Goal: Use online tool/utility: Utilize a website feature to perform a specific function

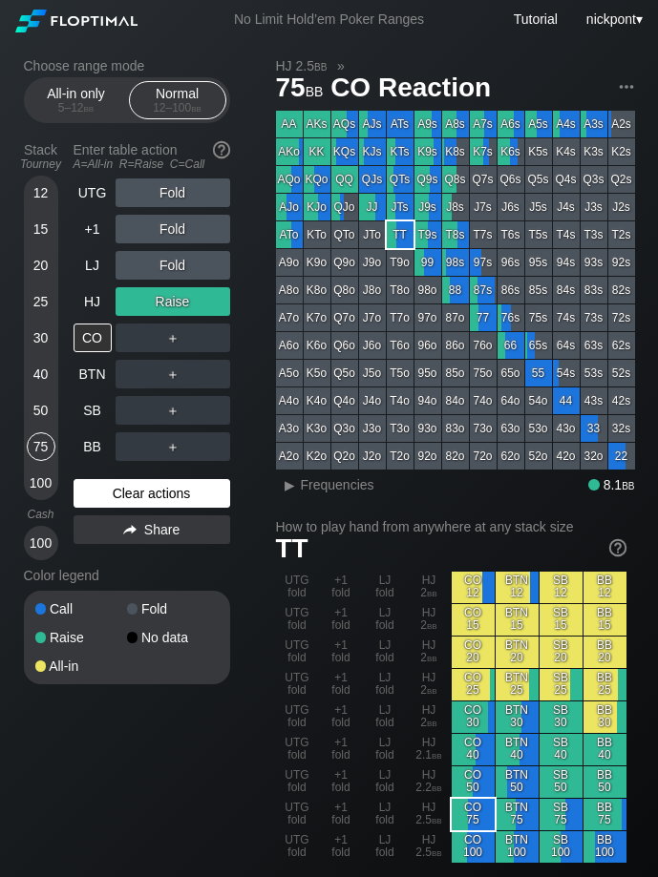
click at [125, 498] on div "Clear actions" at bounding box center [151, 493] width 157 height 29
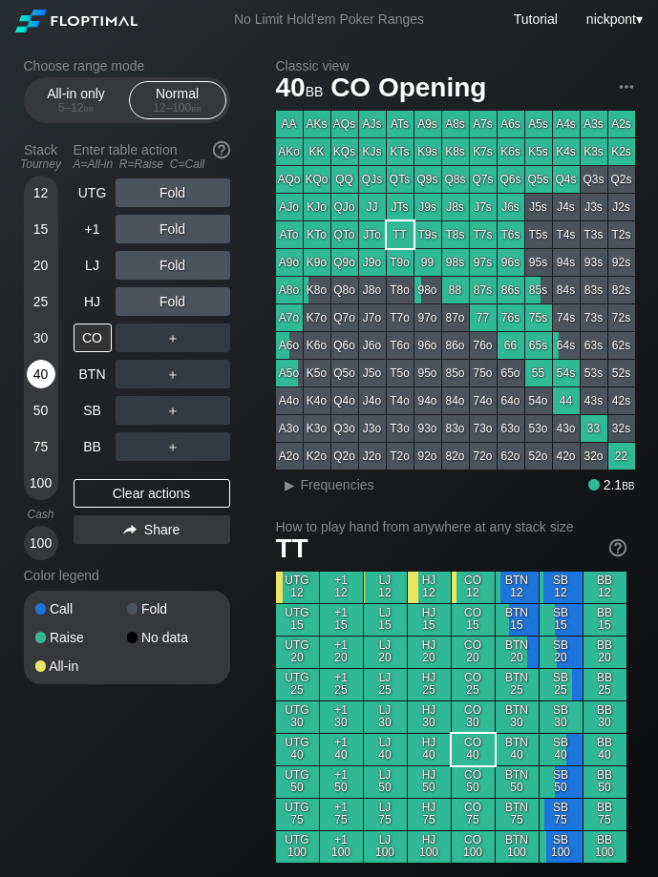
click at [41, 379] on div "40" at bounding box center [41, 374] width 29 height 29
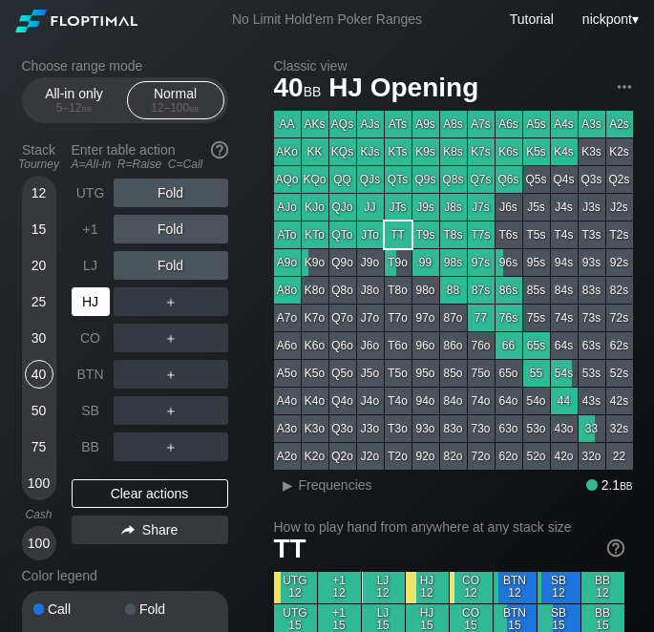
click at [91, 303] on div "HJ" at bounding box center [91, 301] width 38 height 29
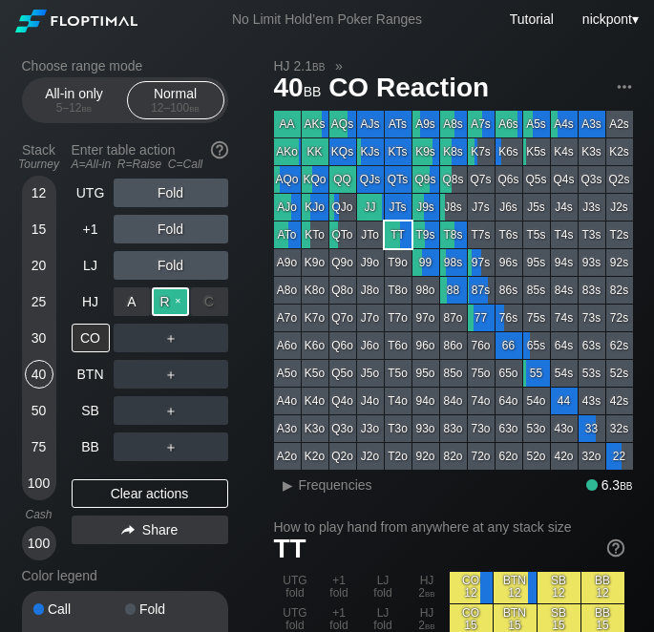
click at [164, 302] on div "R ✕" at bounding box center [170, 301] width 37 height 29
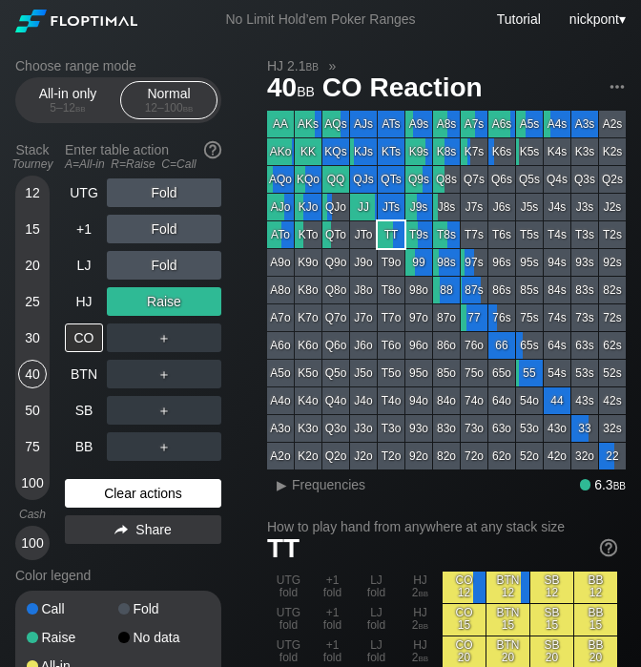
click at [118, 500] on div "Clear actions" at bounding box center [143, 493] width 157 height 29
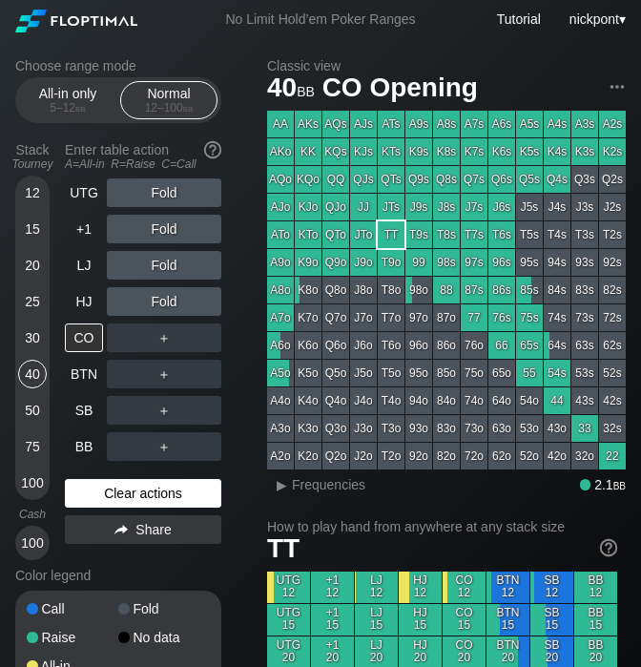
click at [118, 500] on div "Clear actions" at bounding box center [143, 493] width 157 height 29
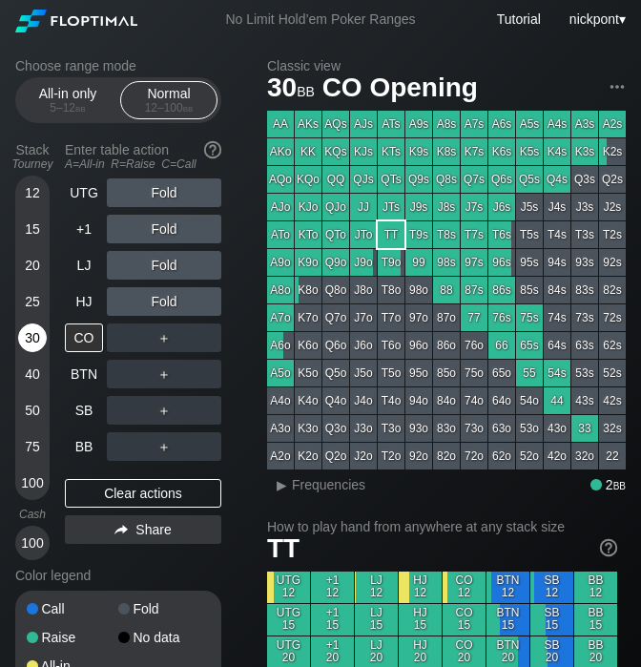
click at [33, 334] on div "30" at bounding box center [32, 338] width 29 height 29
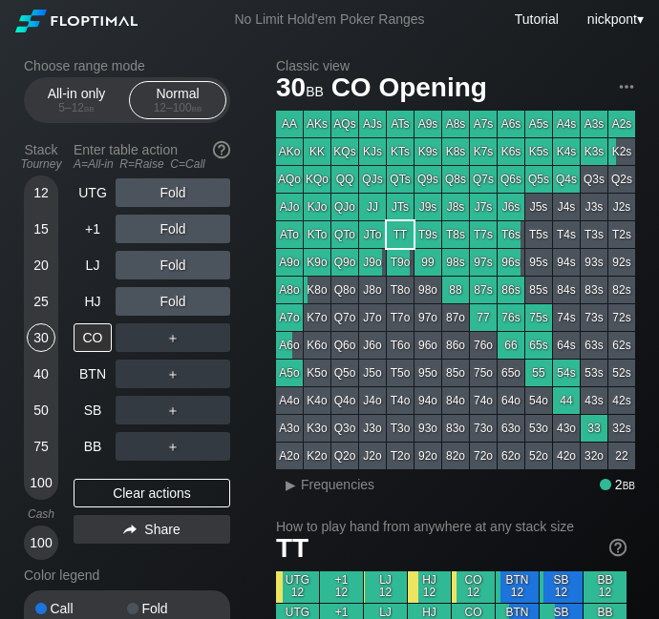
drag, startPoint x: 648, startPoint y: 615, endPoint x: 660, endPoint y: 667, distance: 53.9
click at [659, 619] on html "No Limit Hold’em Poker Ranges Tutorial nickpont ▾ Choose range mode All-in only…" at bounding box center [329, 309] width 659 height 619
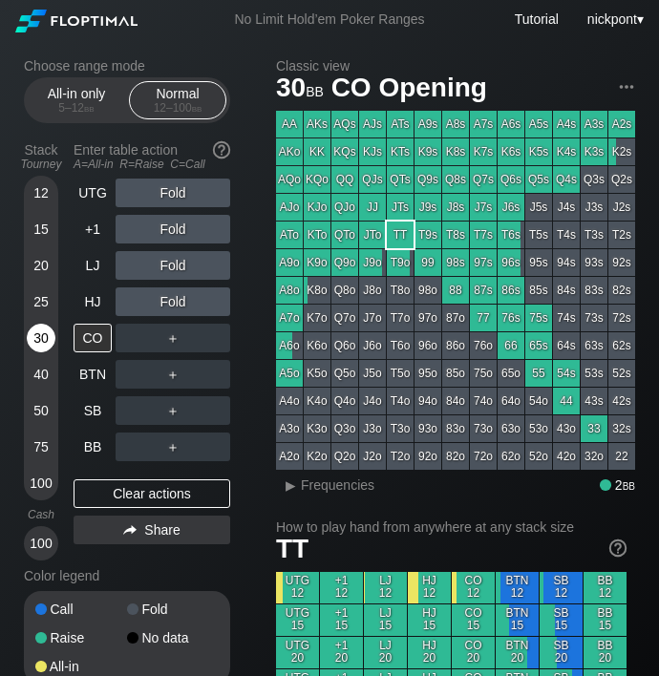
click at [32, 333] on div "30" at bounding box center [41, 338] width 29 height 29
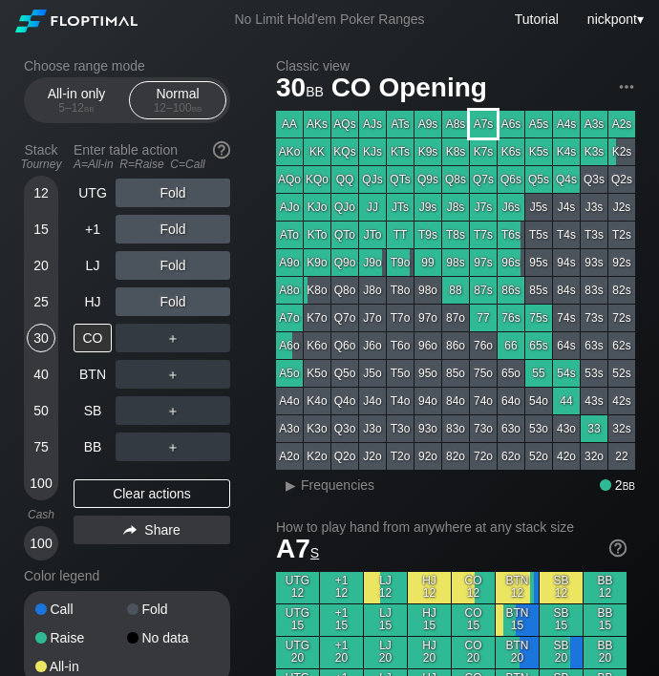
click at [483, 124] on div "A7s" at bounding box center [483, 124] width 27 height 27
click at [174, 261] on div "R ✕" at bounding box center [173, 265] width 37 height 29
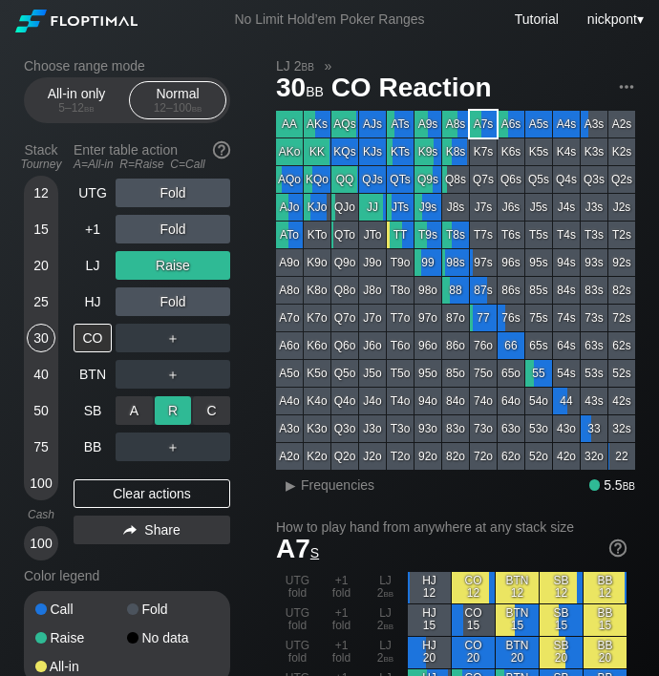
click at [182, 416] on div "R ✕" at bounding box center [173, 410] width 37 height 29
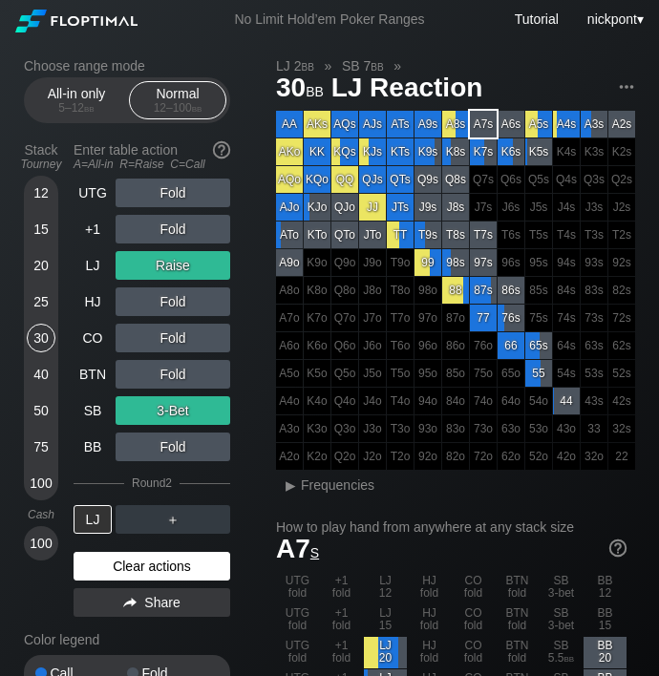
click at [190, 565] on div "Clear actions" at bounding box center [151, 566] width 157 height 29
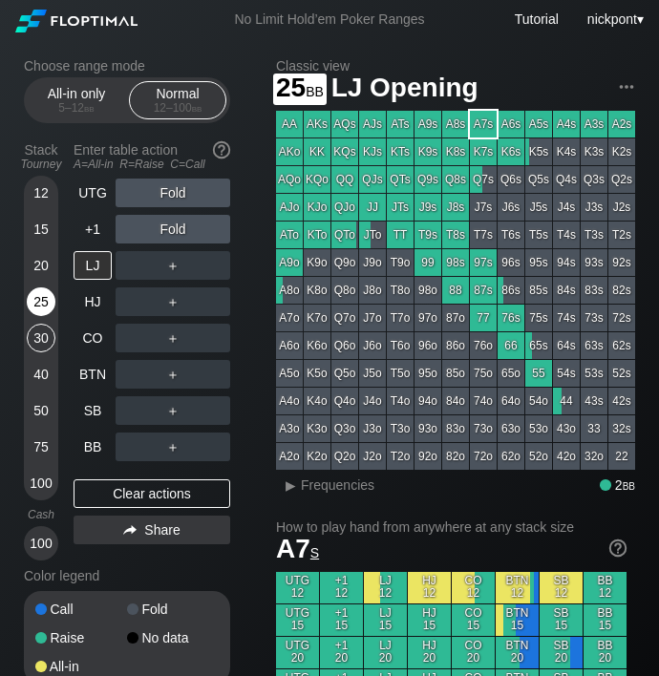
click at [37, 297] on div "25" at bounding box center [41, 301] width 29 height 29
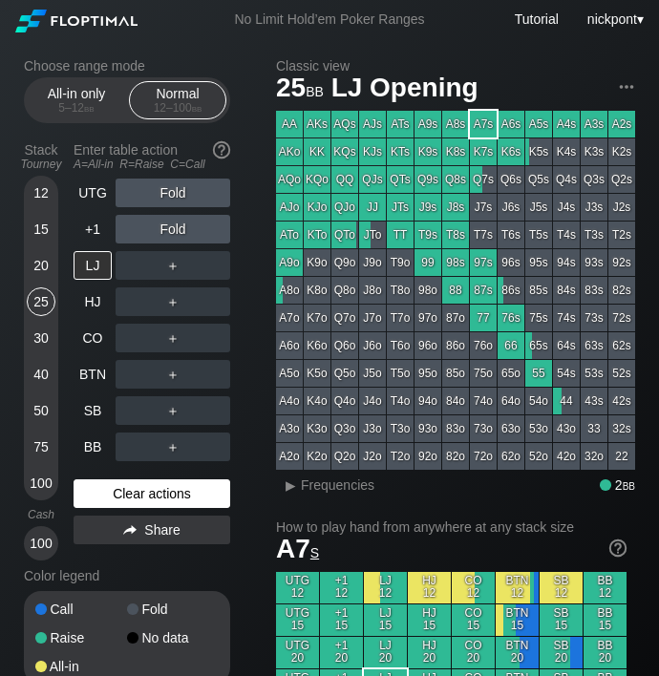
click at [114, 491] on div "Clear actions" at bounding box center [151, 493] width 157 height 29
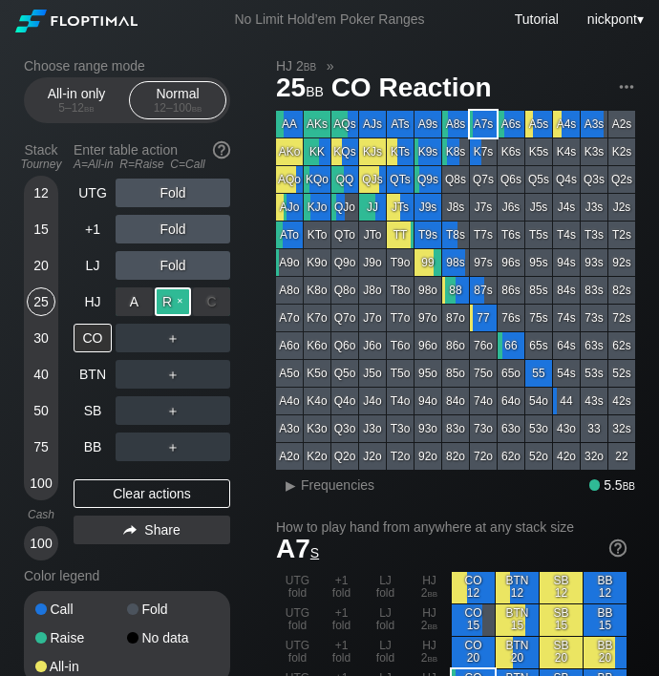
click at [174, 303] on div "R ✕" at bounding box center [173, 301] width 37 height 29
click at [180, 299] on div "R ✕" at bounding box center [173, 301] width 37 height 29
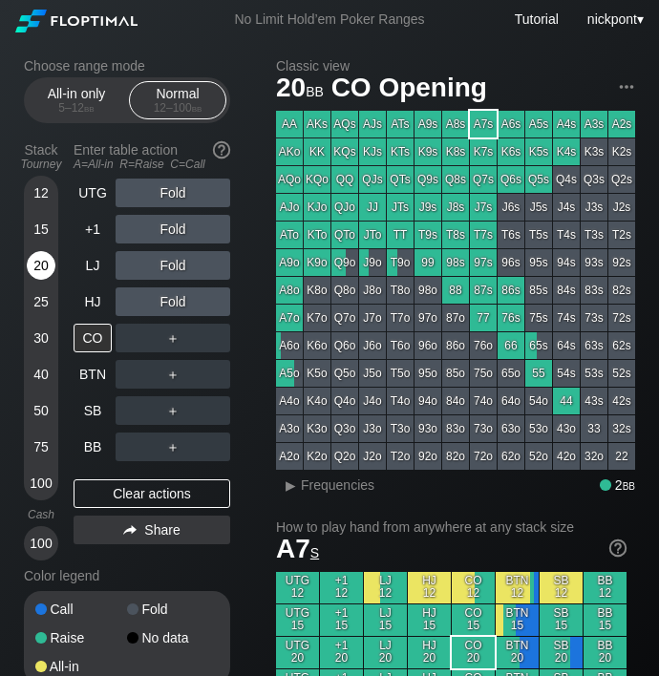
click at [42, 261] on div "20" at bounding box center [41, 265] width 29 height 29
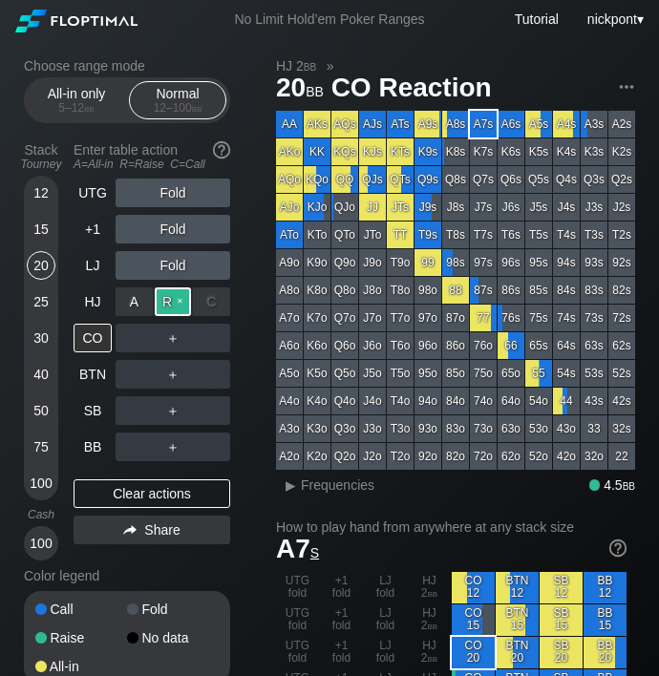
click at [173, 301] on div "R ✕" at bounding box center [173, 301] width 37 height 29
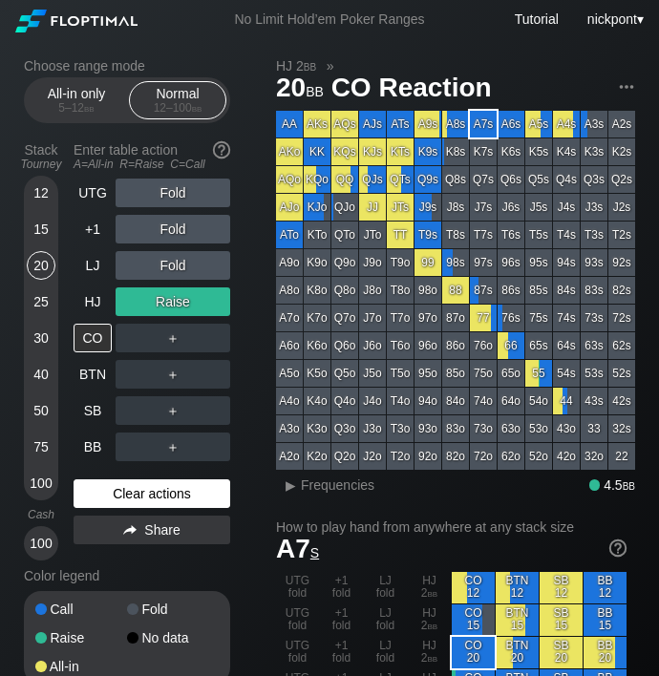
click at [178, 491] on div "Clear actions" at bounding box center [151, 493] width 157 height 29
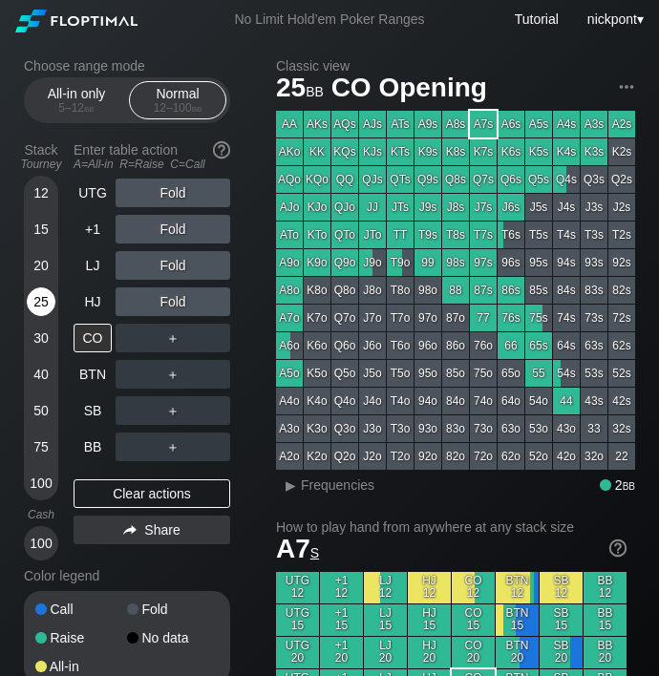
click at [42, 300] on div "25" at bounding box center [41, 301] width 29 height 29
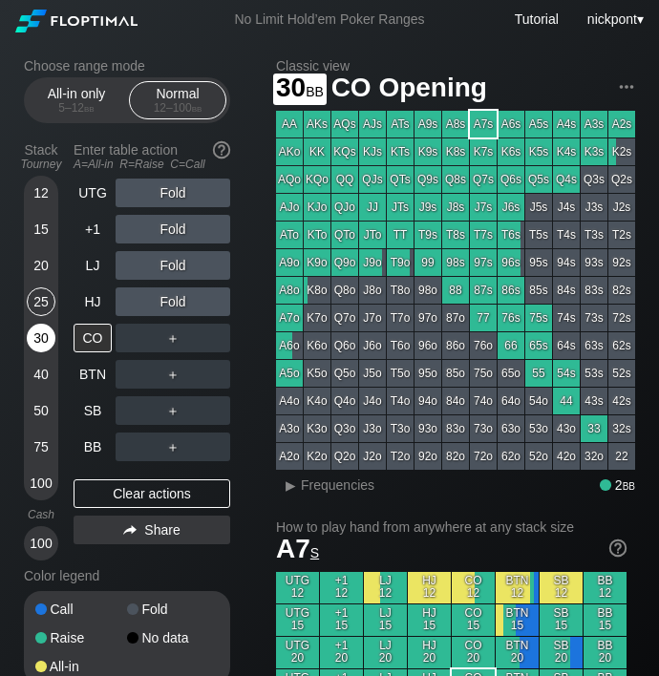
click at [40, 335] on div "30" at bounding box center [41, 338] width 29 height 29
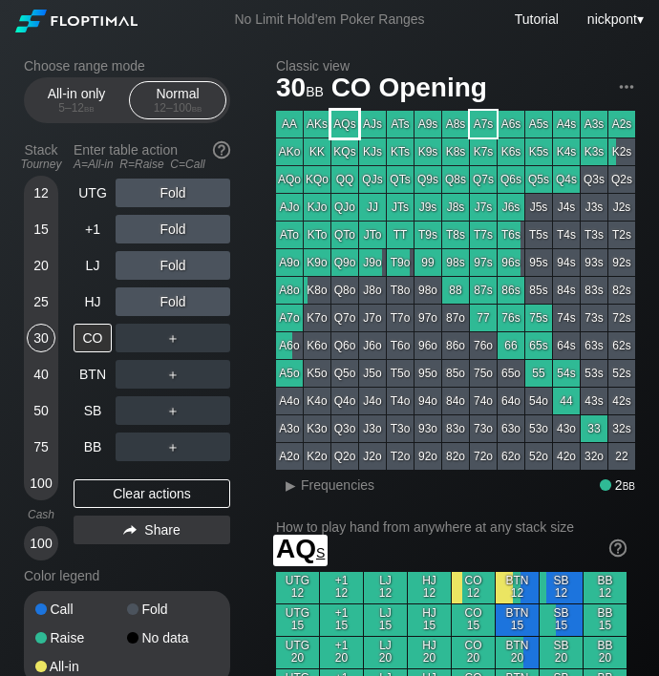
click at [345, 130] on div "AQs" at bounding box center [344, 124] width 27 height 27
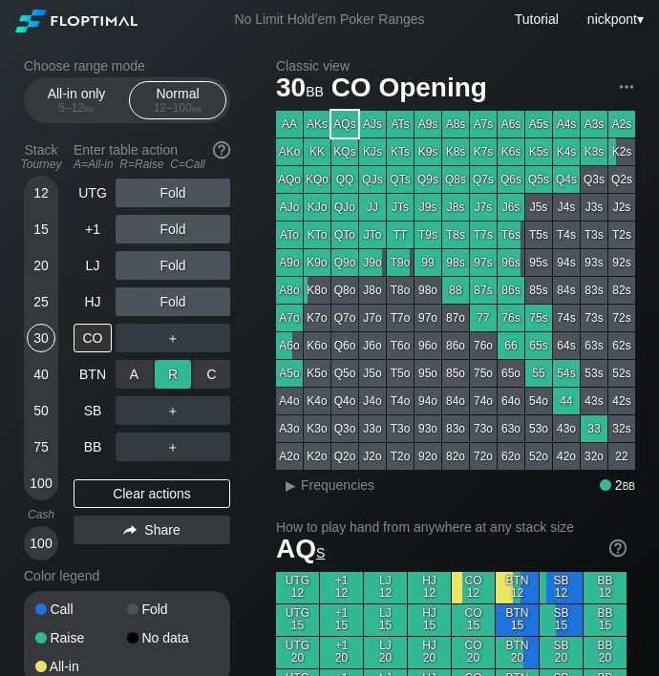
click at [166, 371] on div "R ✕" at bounding box center [173, 374] width 37 height 29
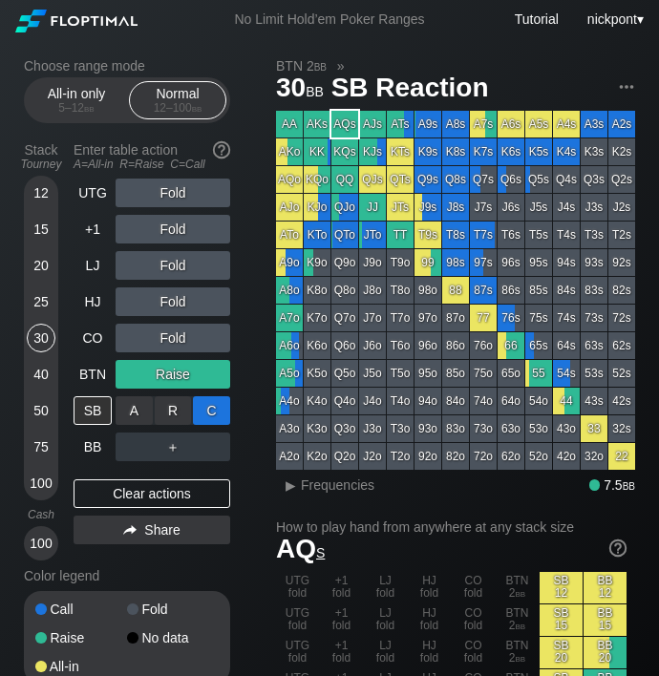
click at [207, 409] on div "C ✕" at bounding box center [211, 410] width 37 height 29
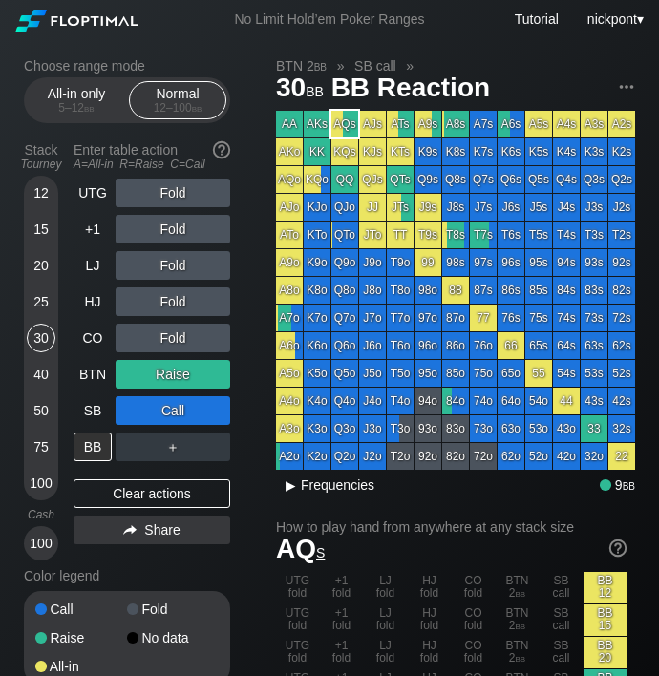
click at [289, 487] on div "▸" at bounding box center [290, 484] width 25 height 23
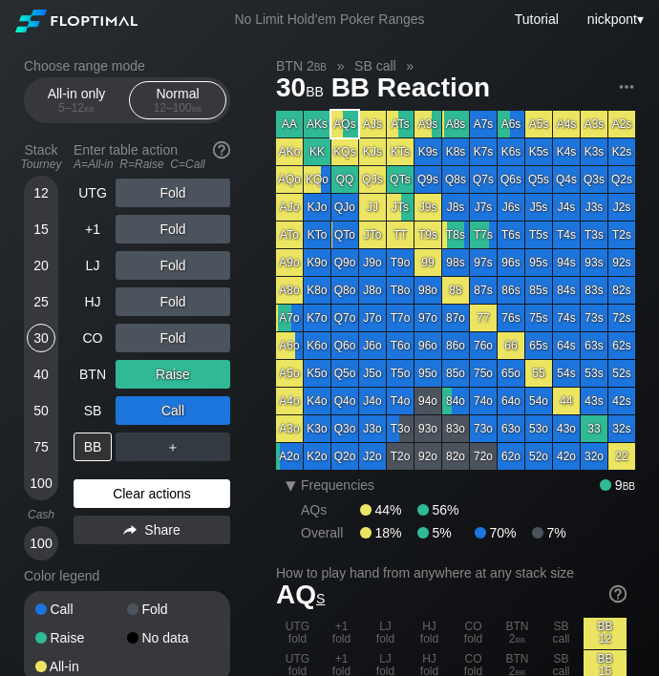
click at [184, 489] on div "Clear actions" at bounding box center [151, 493] width 157 height 29
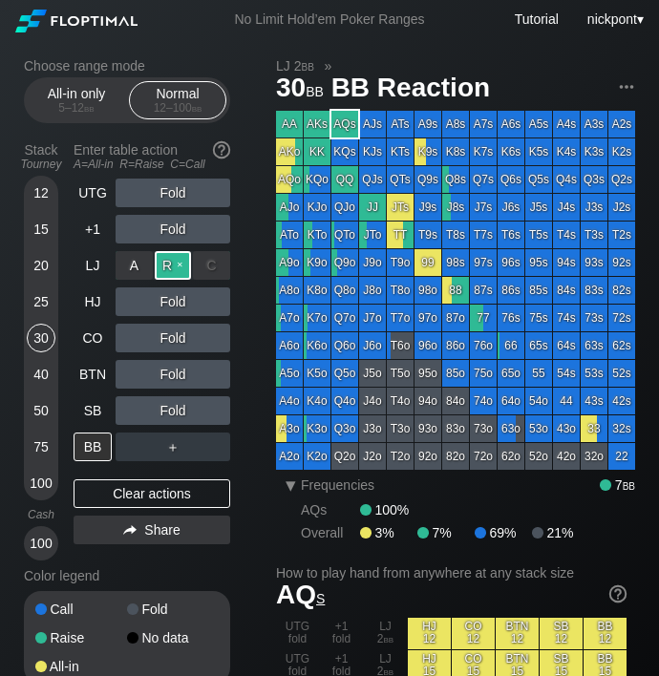
click at [168, 260] on div "R ✕" at bounding box center [173, 265] width 37 height 29
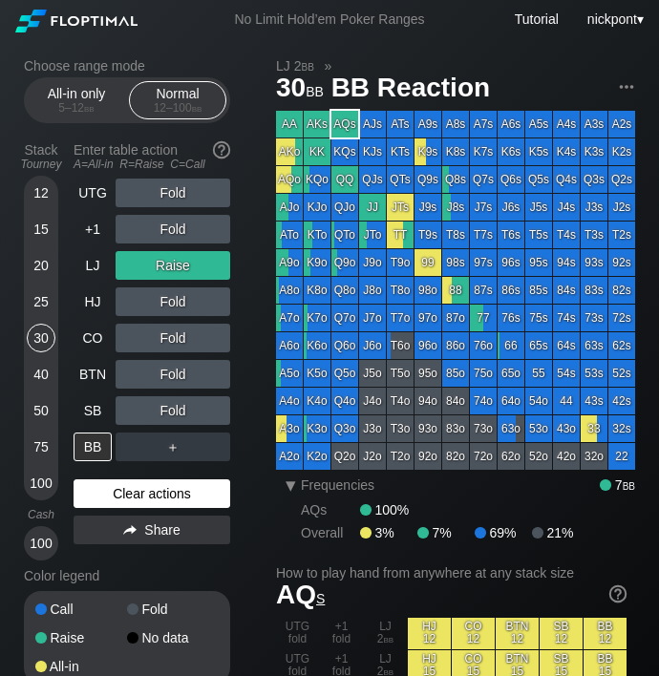
click at [152, 486] on div "Clear actions" at bounding box center [151, 493] width 157 height 29
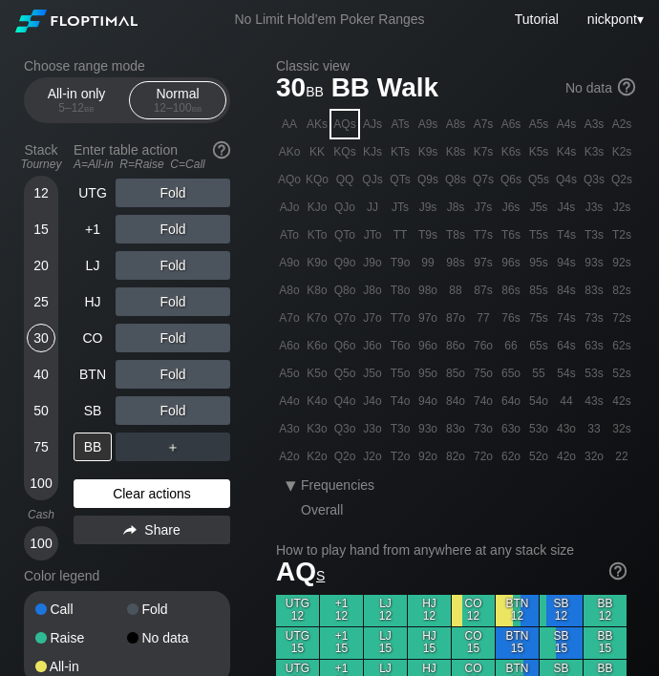
click at [152, 486] on div "Clear actions" at bounding box center [151, 493] width 157 height 29
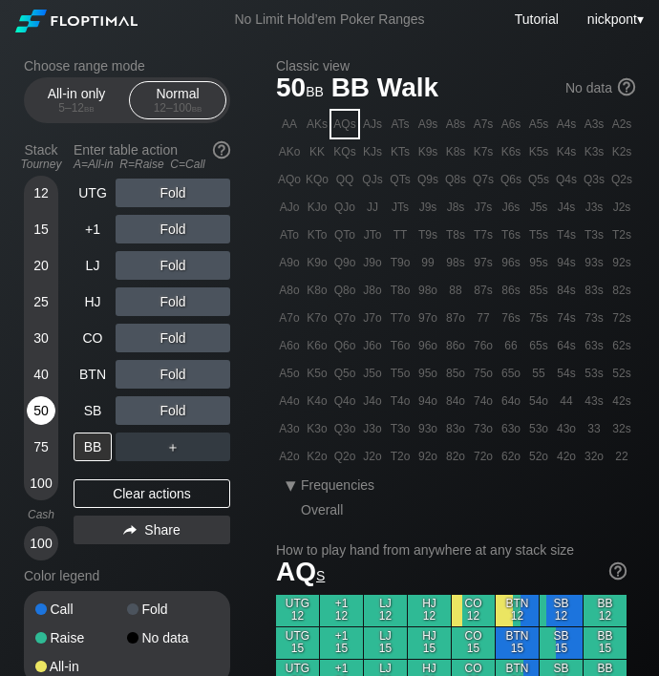
click at [33, 405] on div "50" at bounding box center [41, 410] width 29 height 29
click at [43, 370] on div "40" at bounding box center [41, 374] width 29 height 29
click at [38, 339] on div "30" at bounding box center [41, 338] width 29 height 29
click at [36, 373] on div "40" at bounding box center [41, 374] width 29 height 29
click at [177, 198] on div "R ✕" at bounding box center [173, 192] width 37 height 29
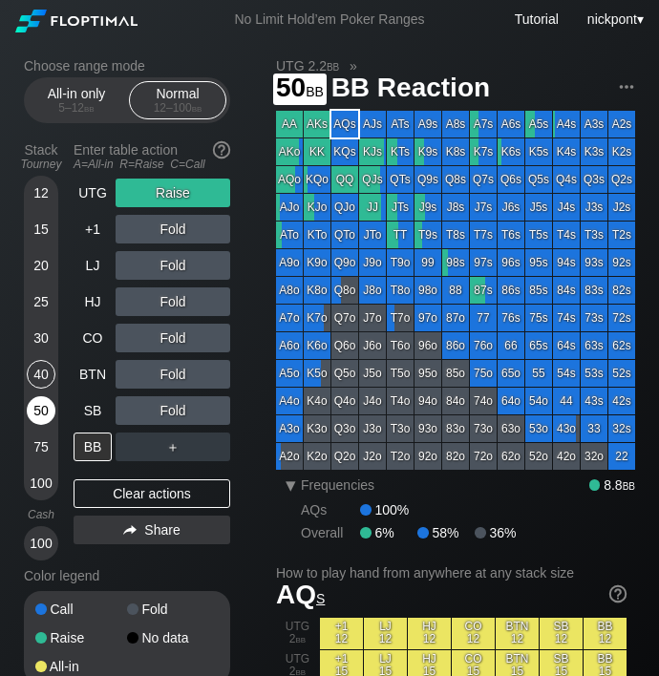
click at [36, 411] on div "50" at bounding box center [41, 410] width 29 height 29
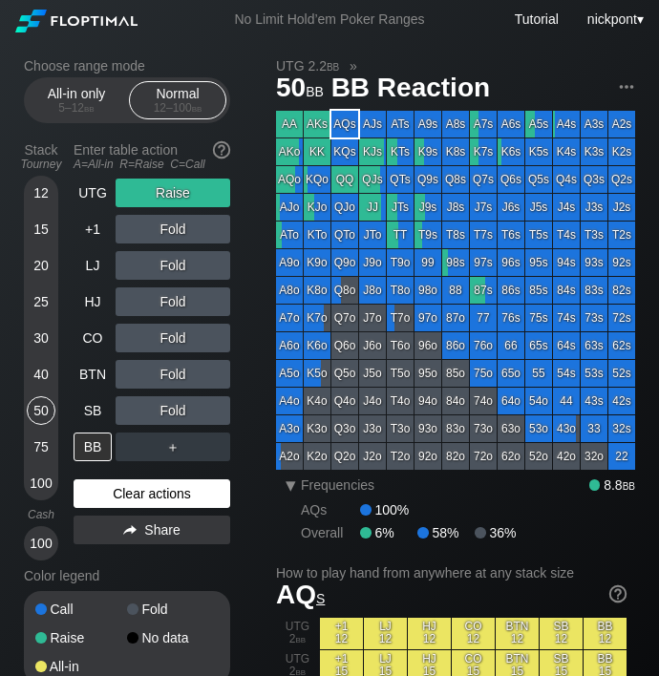
click at [142, 498] on div "Clear actions" at bounding box center [151, 493] width 157 height 29
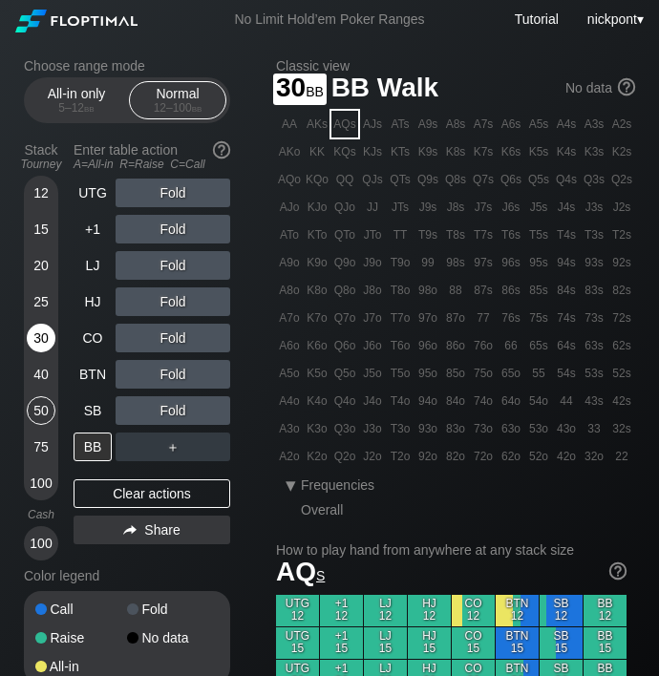
click at [35, 342] on div "30" at bounding box center [41, 338] width 29 height 29
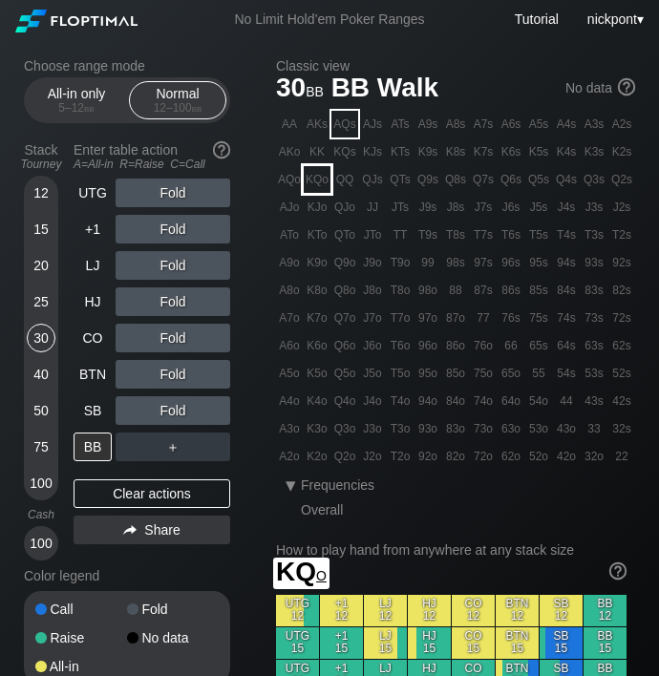
click at [323, 180] on div "KQo" at bounding box center [316, 179] width 27 height 27
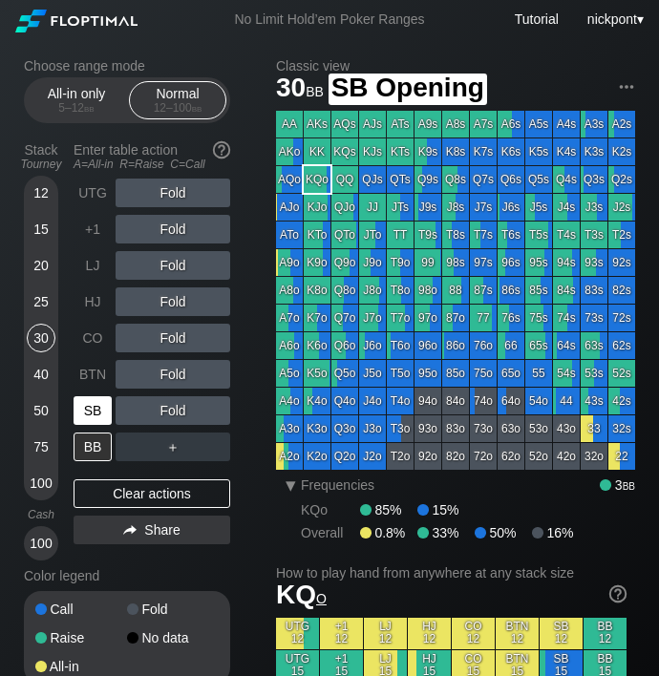
click at [94, 405] on div "SB" at bounding box center [92, 410] width 38 height 29
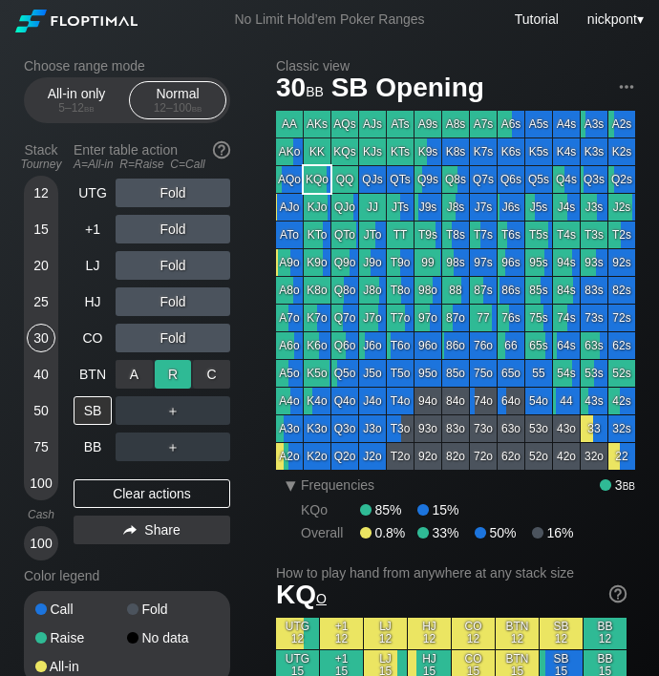
click at [173, 377] on div "R ✕" at bounding box center [173, 374] width 37 height 29
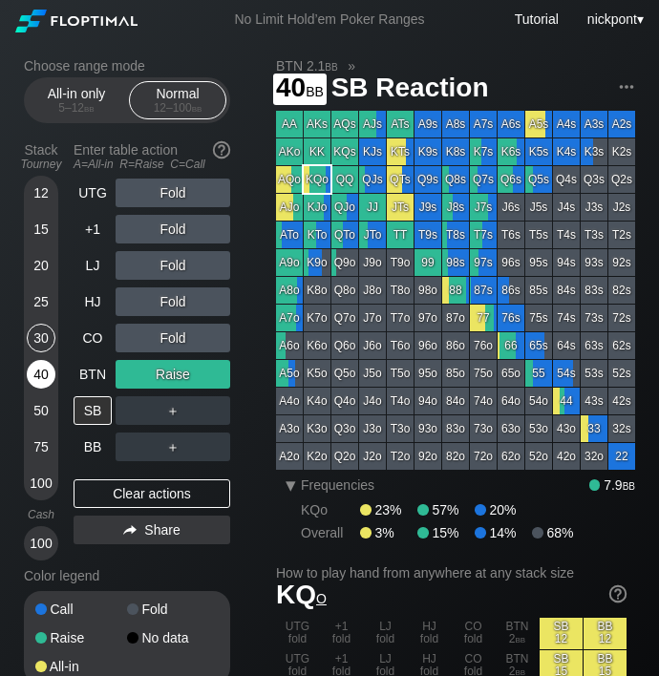
click at [36, 373] on div "40" at bounding box center [41, 374] width 29 height 29
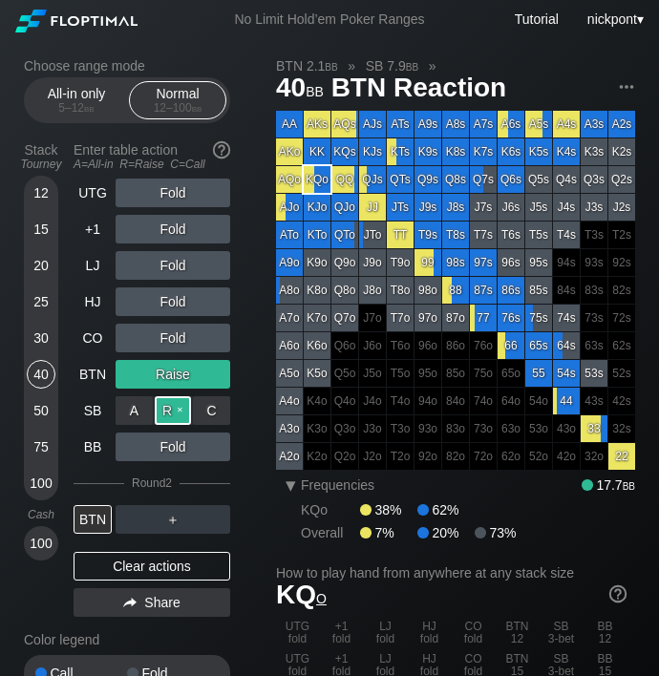
click at [172, 405] on div "R ✕" at bounding box center [173, 410] width 37 height 29
click at [137, 517] on div "A ✕" at bounding box center [133, 519] width 37 height 29
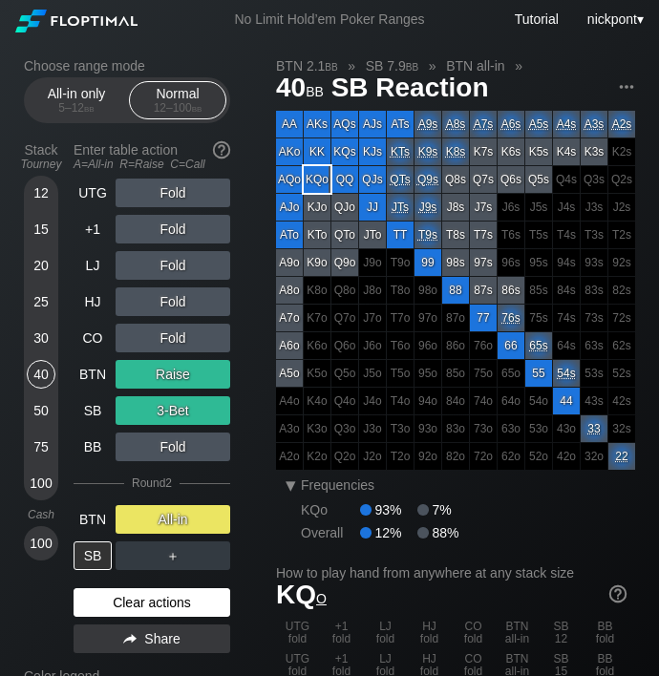
click at [160, 596] on div "Clear actions" at bounding box center [151, 602] width 157 height 29
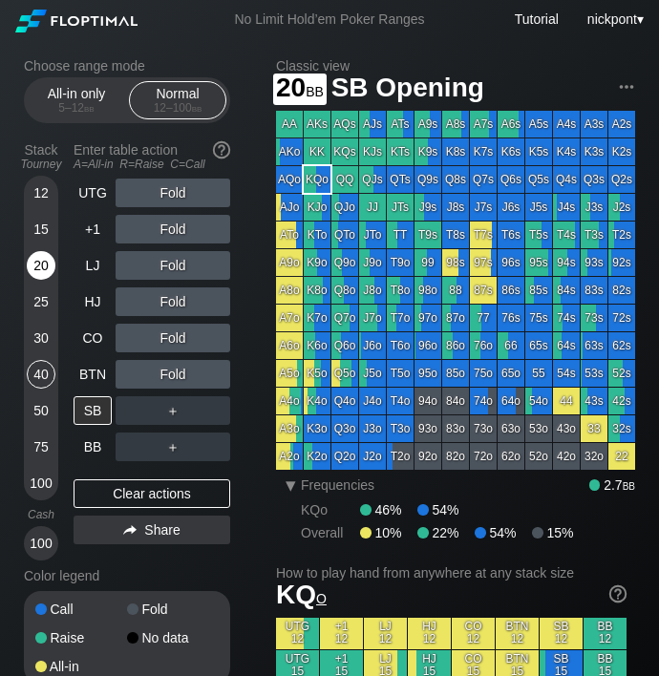
click at [39, 255] on div "20" at bounding box center [41, 265] width 29 height 29
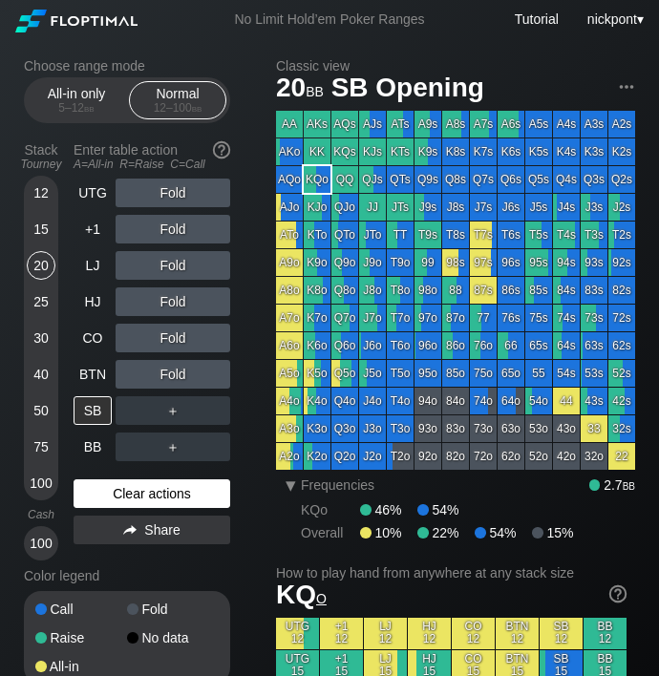
click at [167, 491] on div "Clear actions" at bounding box center [151, 493] width 157 height 29
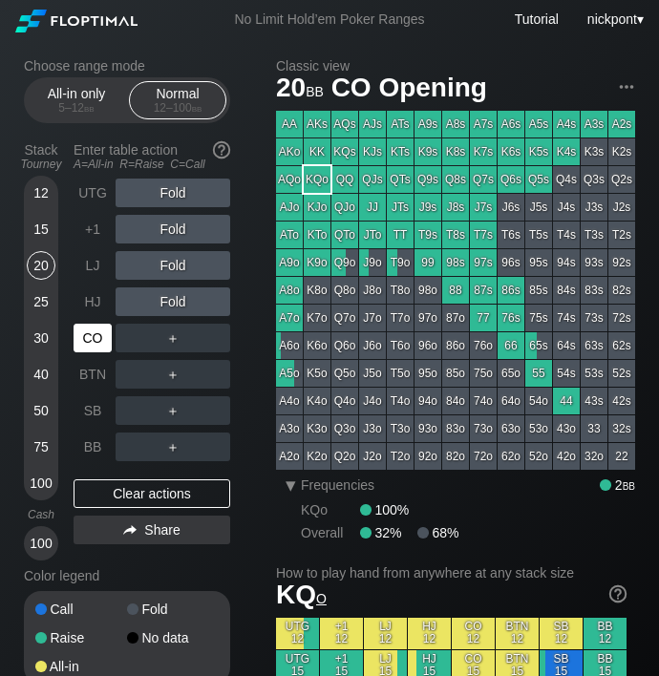
click at [87, 338] on div "CO" at bounding box center [92, 338] width 38 height 29
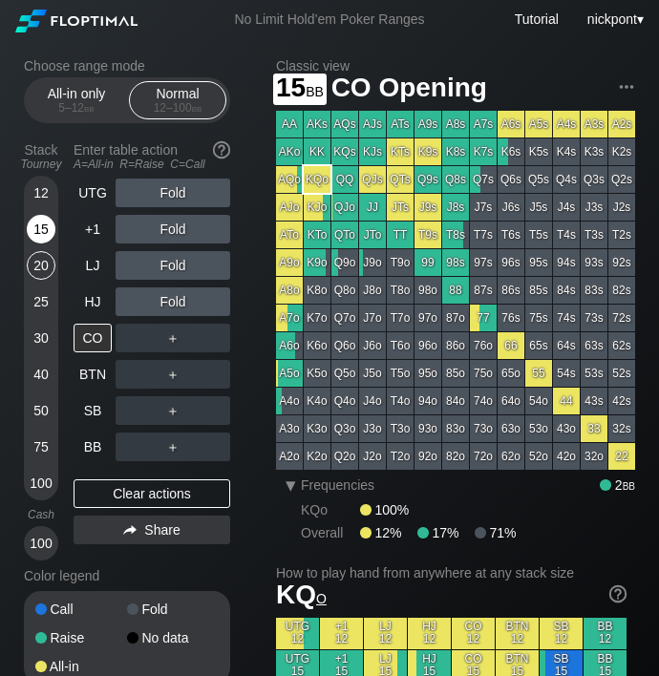
click at [41, 224] on div "15" at bounding box center [41, 229] width 29 height 29
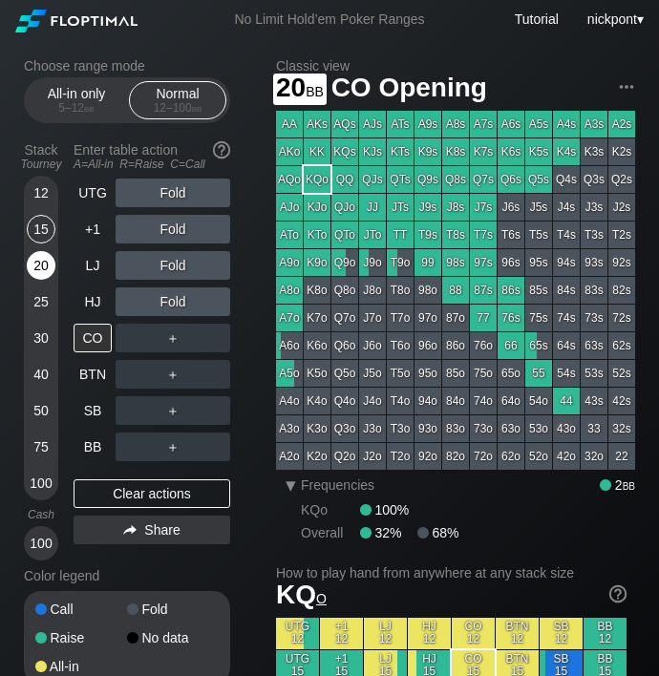
click at [38, 261] on div "20" at bounding box center [41, 265] width 29 height 29
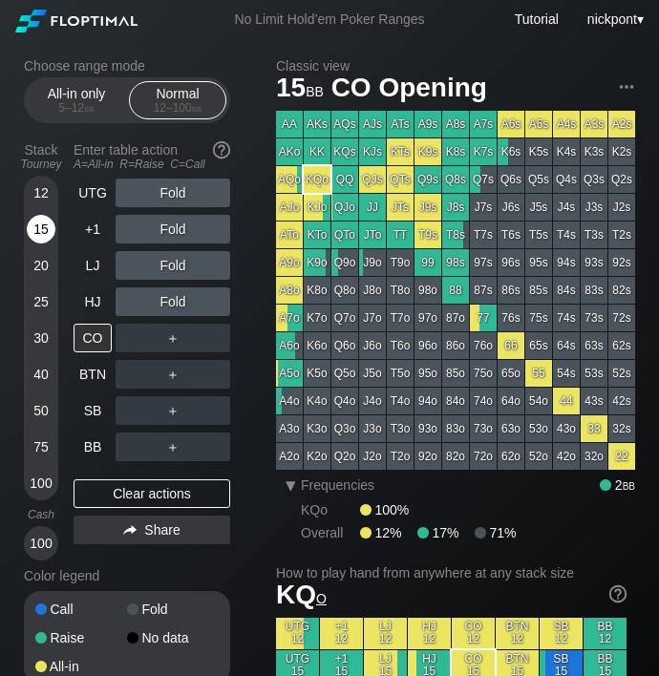
click at [41, 236] on div "15" at bounding box center [41, 229] width 29 height 29
click at [167, 302] on div "R ✕" at bounding box center [173, 301] width 37 height 29
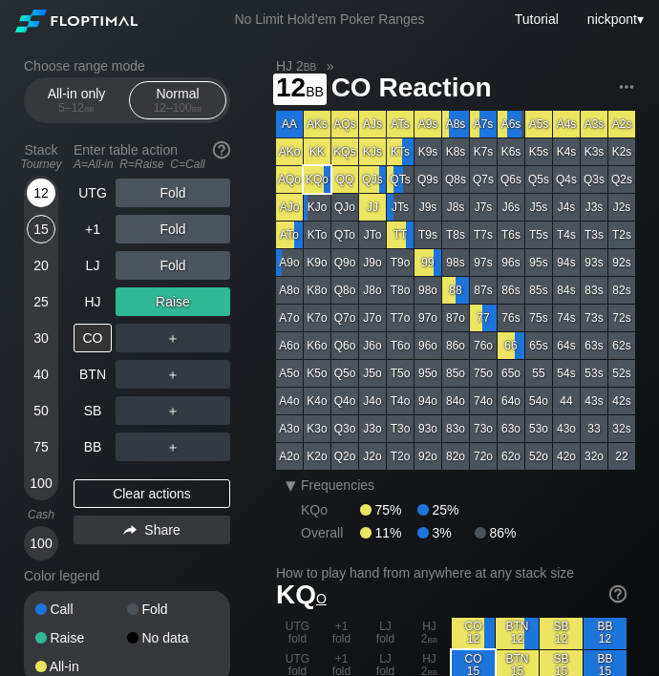
click at [41, 194] on div "12" at bounding box center [41, 192] width 29 height 29
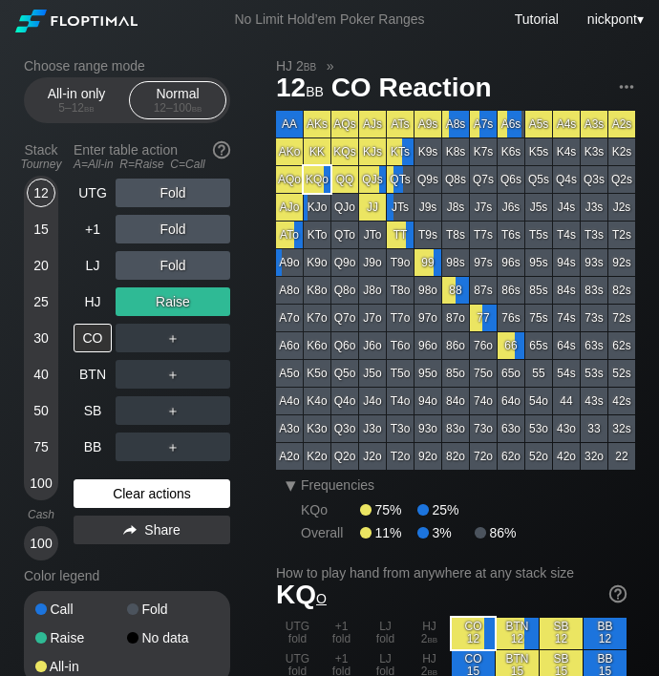
click at [182, 493] on div "Clear actions" at bounding box center [151, 493] width 157 height 29
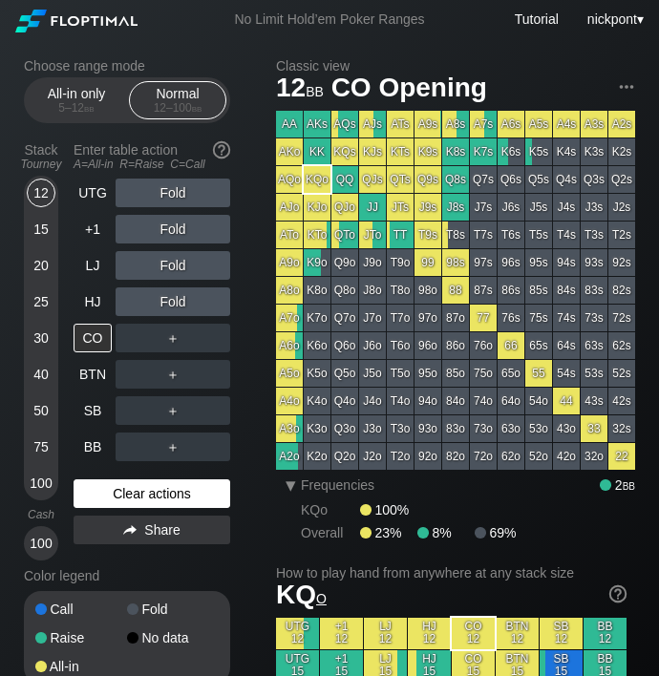
click at [181, 482] on div "Clear actions" at bounding box center [151, 493] width 157 height 29
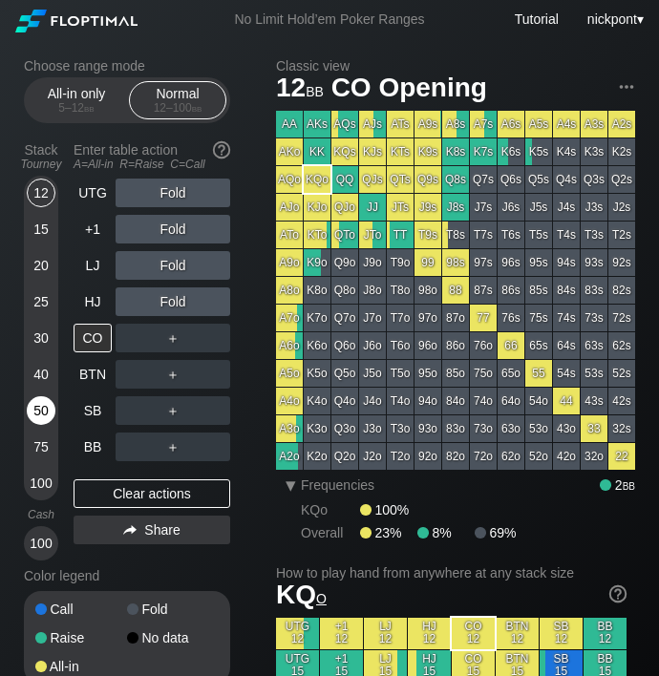
click at [40, 422] on div "50" at bounding box center [41, 410] width 29 height 29
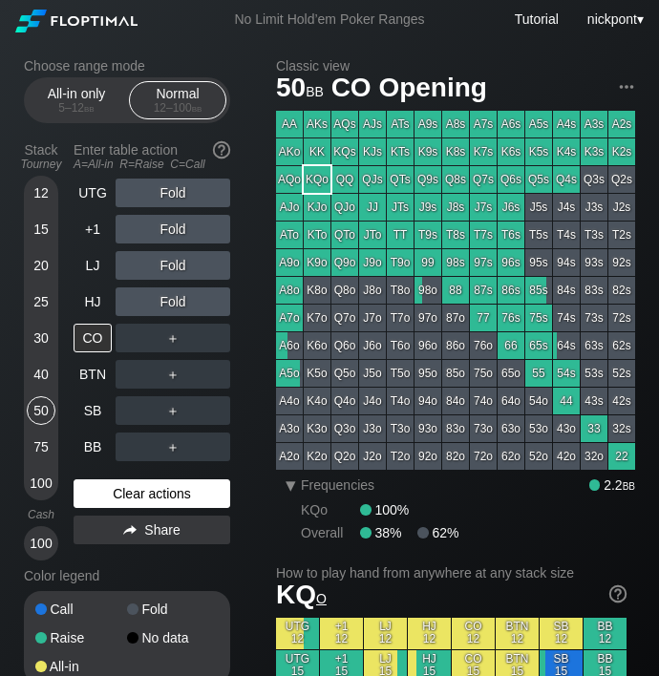
click at [118, 491] on div "Clear actions" at bounding box center [151, 493] width 157 height 29
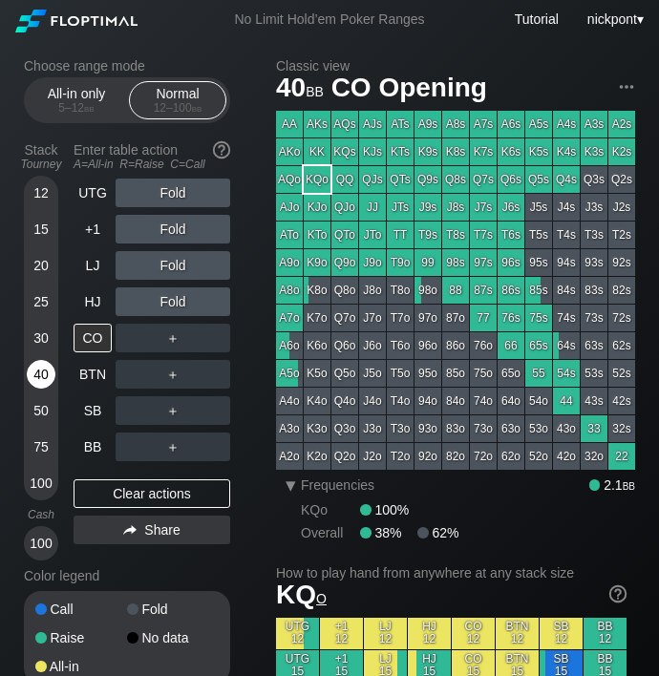
click at [42, 369] on div "40" at bounding box center [41, 374] width 29 height 29
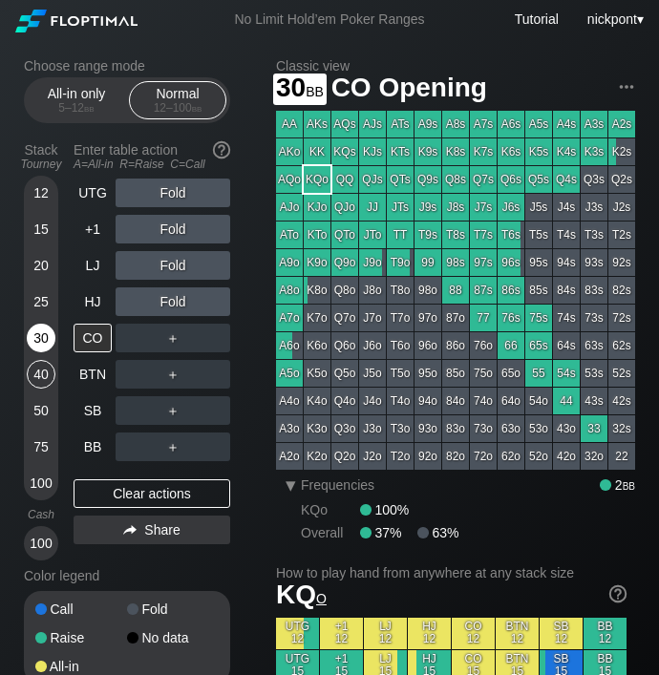
click at [43, 344] on div "30" at bounding box center [41, 338] width 29 height 29
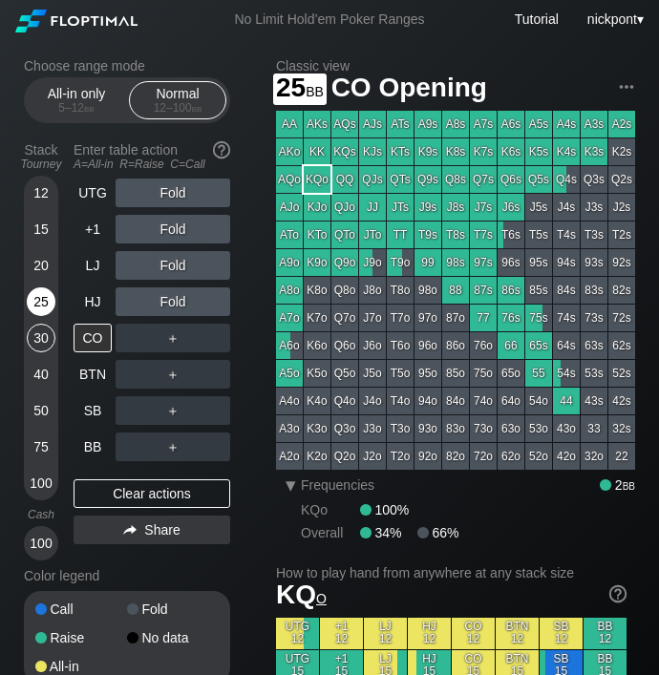
click at [42, 296] on div "25" at bounding box center [41, 301] width 29 height 29
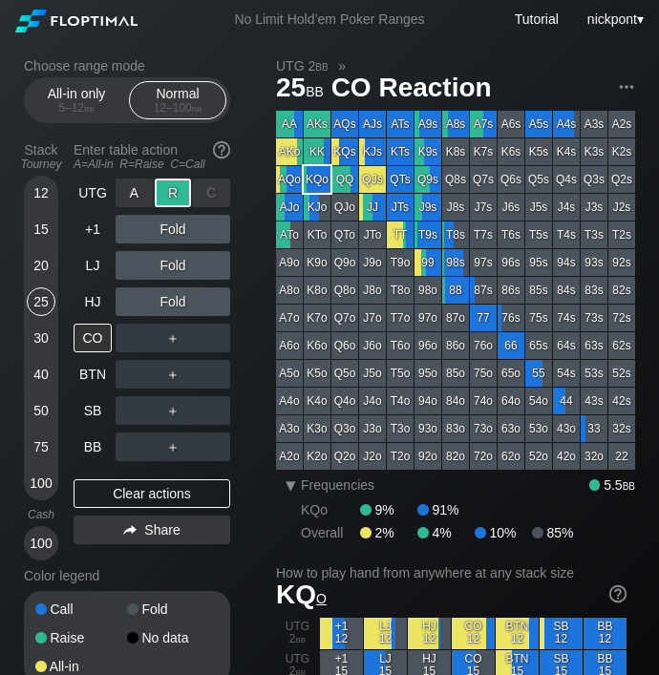
drag, startPoint x: 177, startPoint y: 199, endPoint x: 170, endPoint y: 233, distance: 34.1
click at [176, 199] on div "R ✕" at bounding box center [173, 192] width 37 height 29
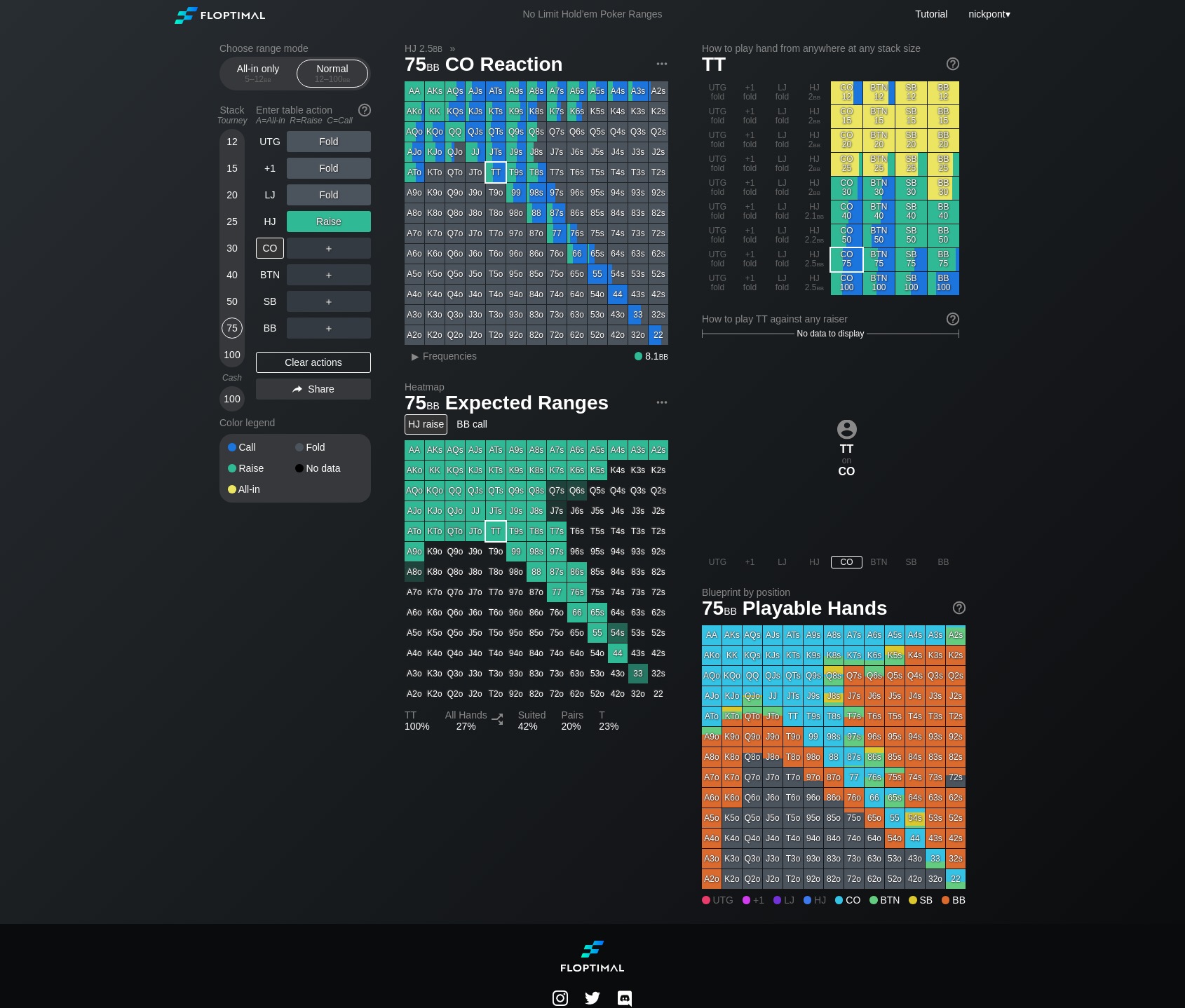
click at [3, 126] on div "Choose range mode All-in only 5 – 12 bb Normal 12 – 100 bb Stack Tourney Enter …" at bounding box center [592, 476] width 1185 height 896
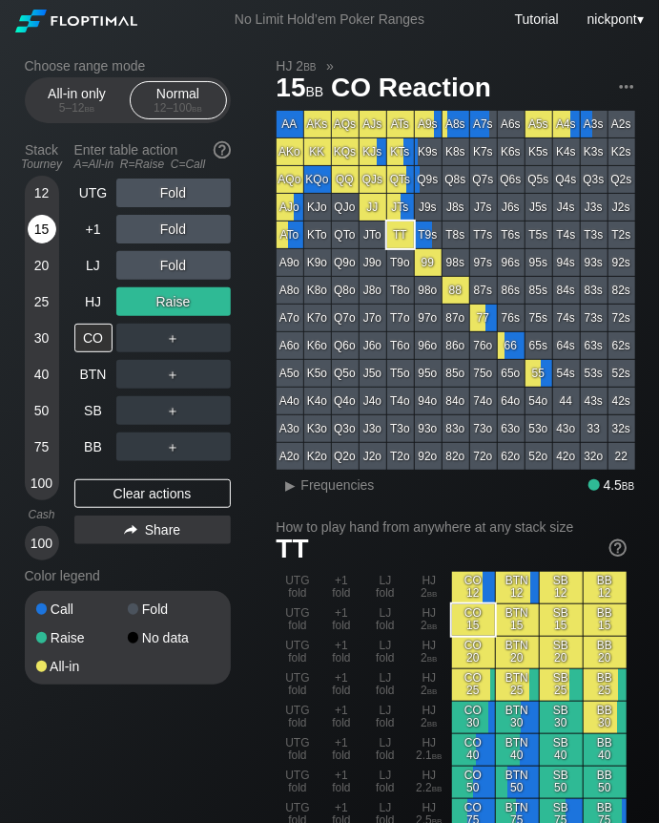
click at [38, 230] on div "15" at bounding box center [42, 229] width 29 height 29
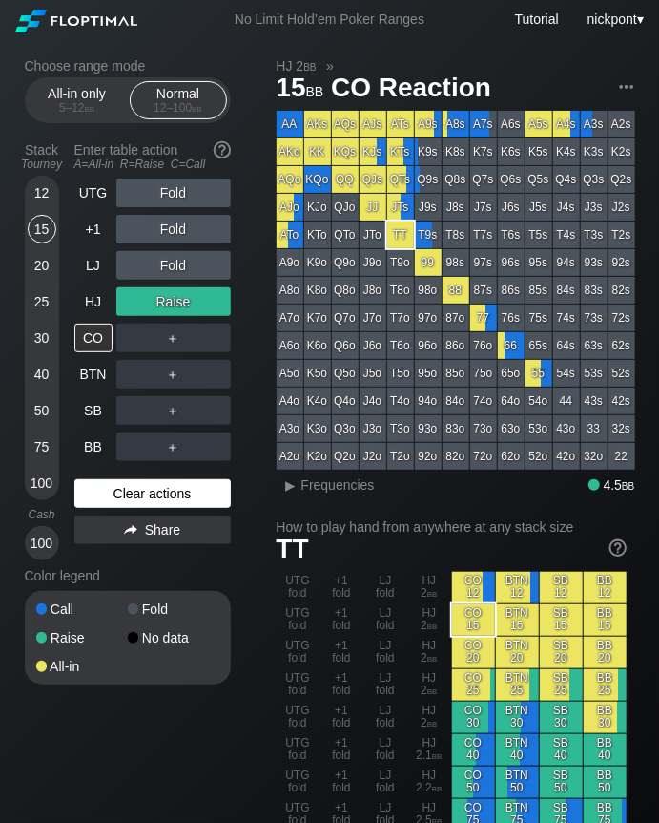
click at [184, 499] on div "Clear actions" at bounding box center [152, 493] width 157 height 29
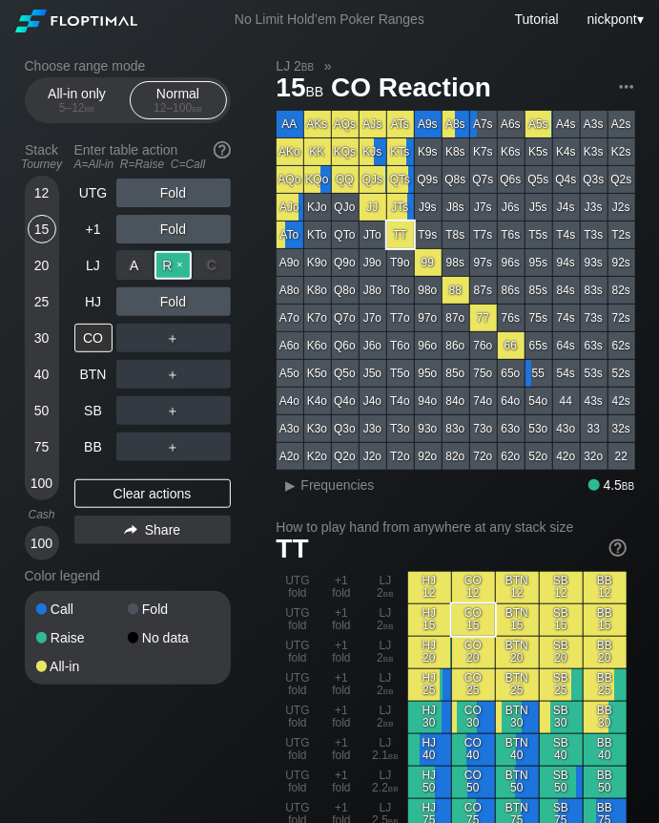
click at [165, 261] on div "R ✕" at bounding box center [173, 265] width 37 height 29
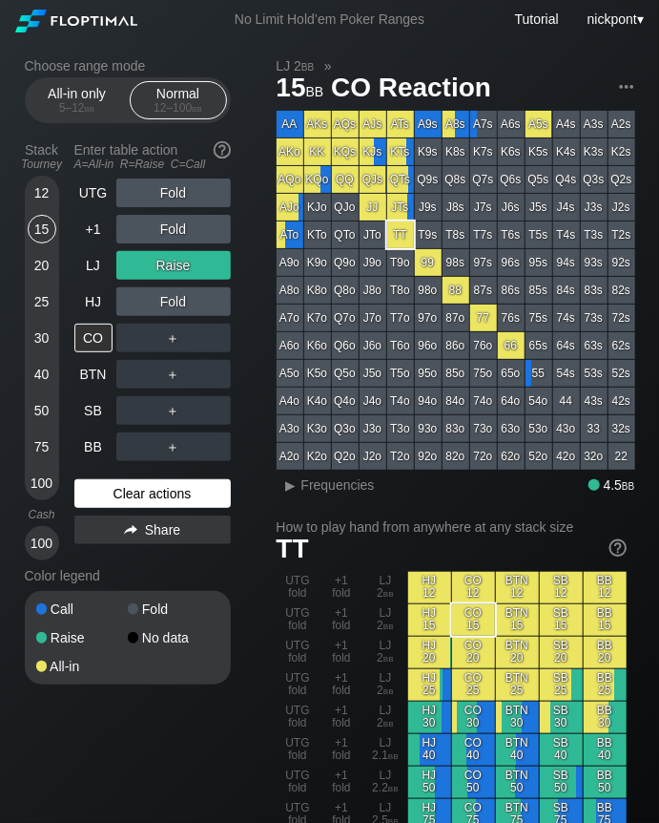
click at [173, 501] on div "Clear actions" at bounding box center [152, 493] width 157 height 29
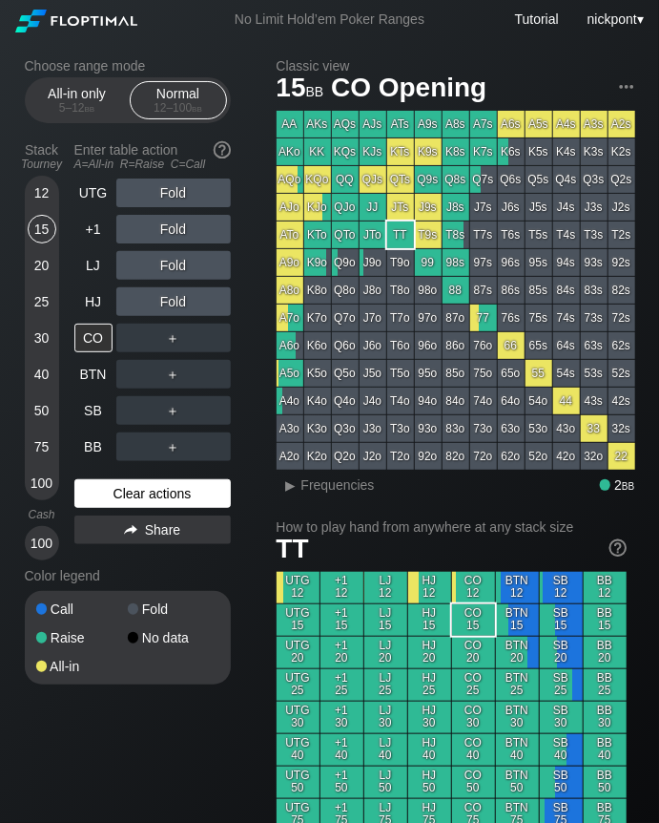
click at [173, 501] on div "Clear actions" at bounding box center [152, 493] width 157 height 29
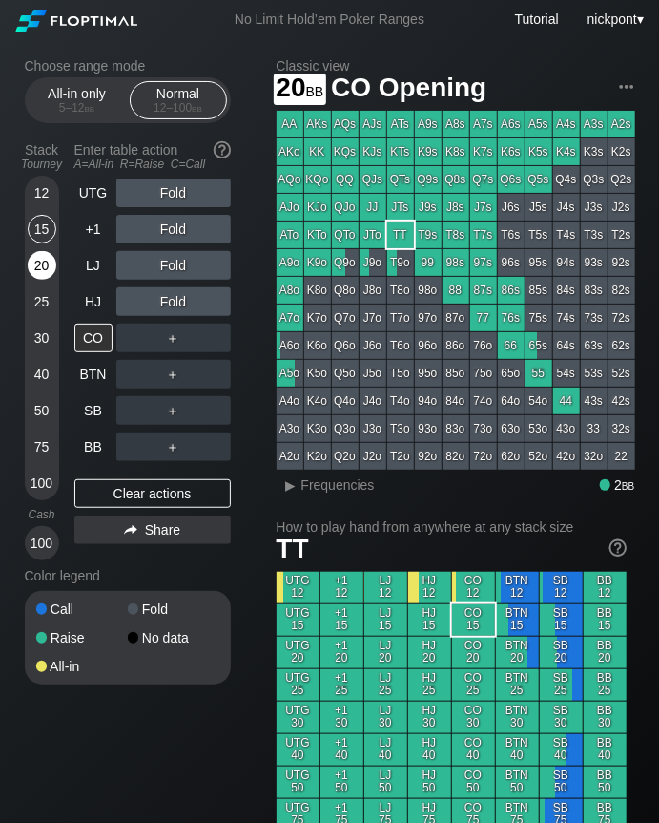
click at [44, 276] on div "20" at bounding box center [42, 265] width 29 height 29
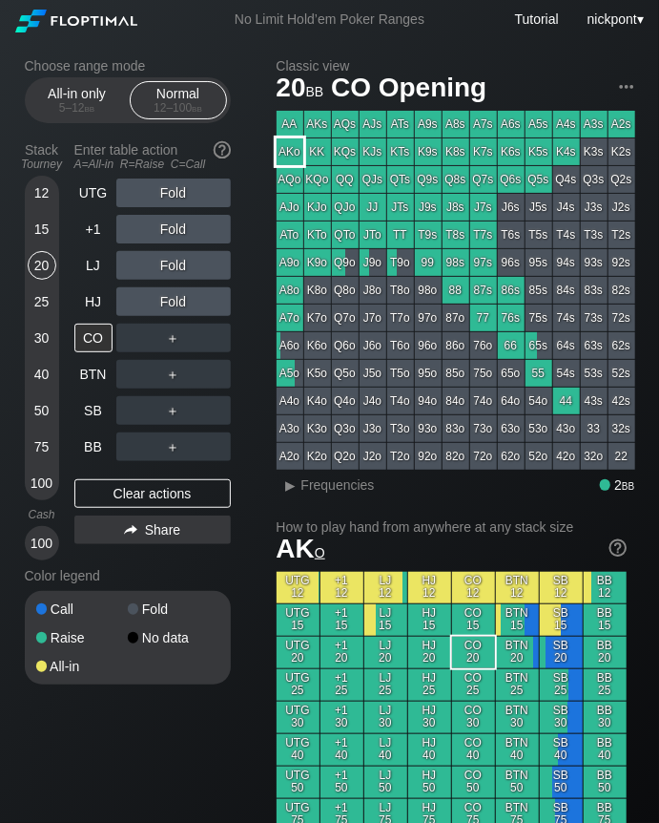
click at [292, 153] on div "AKo" at bounding box center [290, 151] width 27 height 27
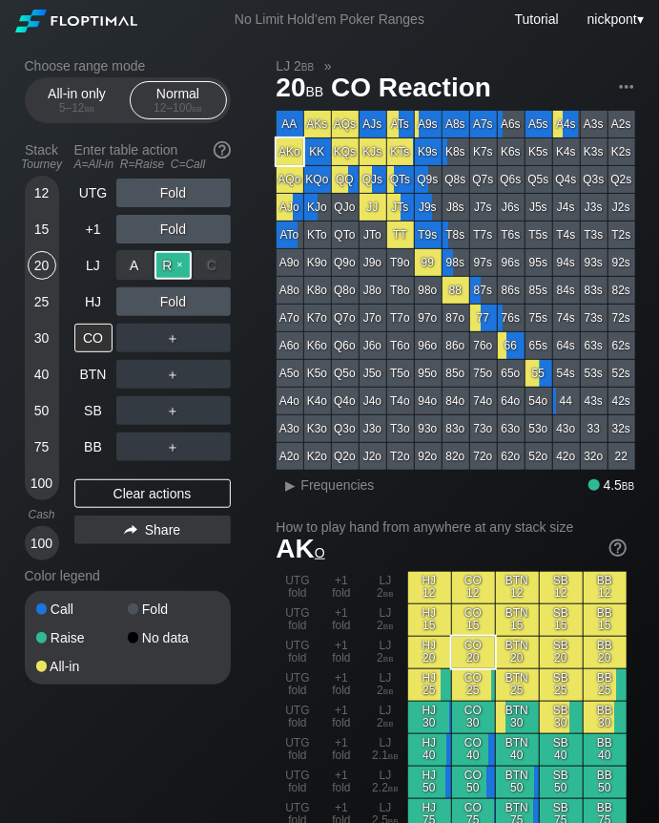
click at [167, 265] on div "R ✕" at bounding box center [173, 265] width 37 height 29
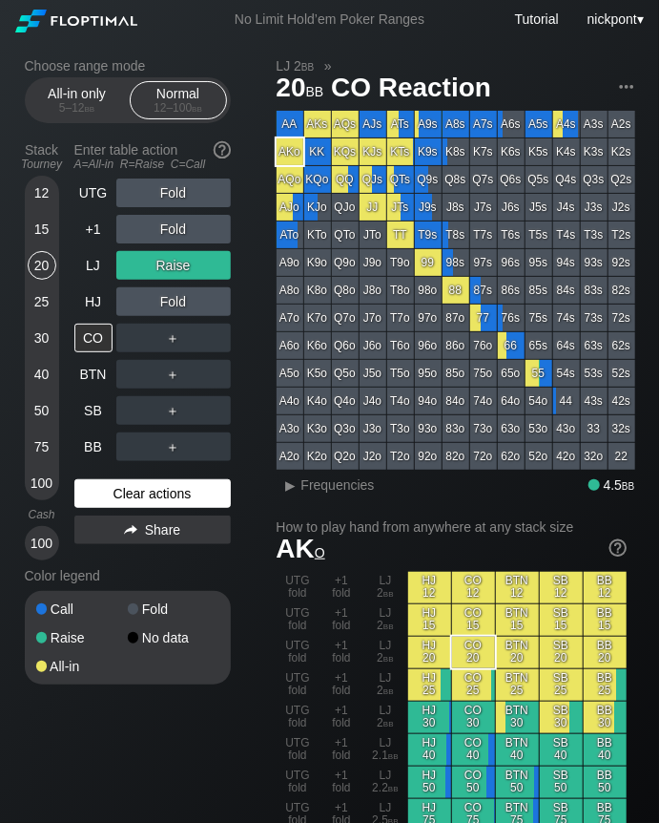
click at [161, 491] on div "Clear actions" at bounding box center [152, 493] width 157 height 29
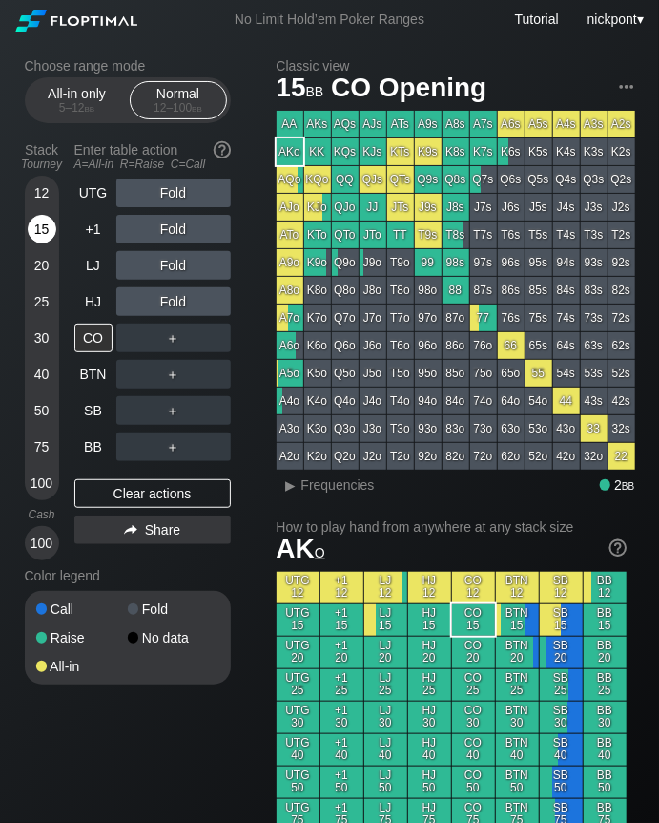
click at [43, 236] on div "15" at bounding box center [42, 229] width 29 height 29
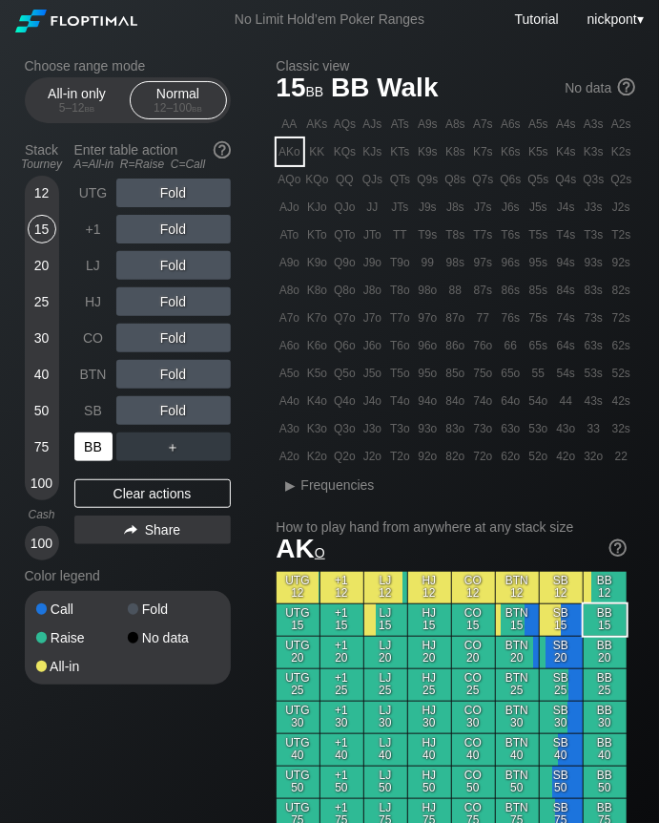
click at [106, 443] on div "BB" at bounding box center [93, 446] width 38 height 29
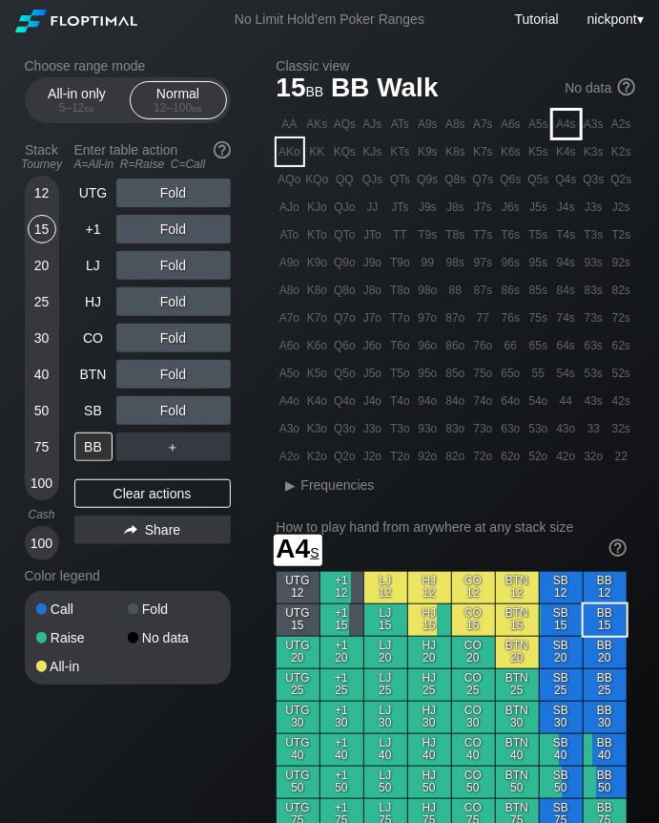
click at [570, 130] on div "A4s" at bounding box center [567, 124] width 27 height 27
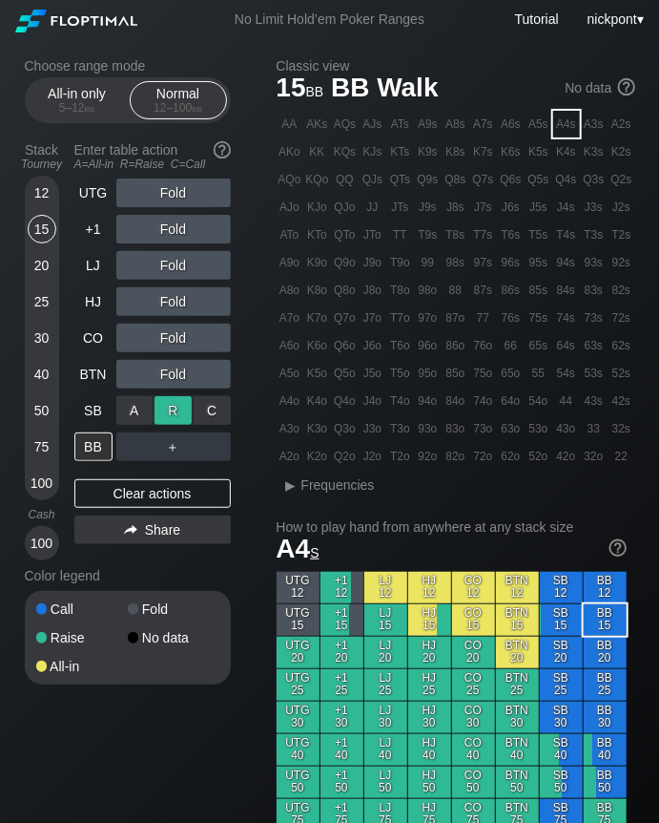
click at [168, 407] on div "R ✕" at bounding box center [173, 410] width 37 height 29
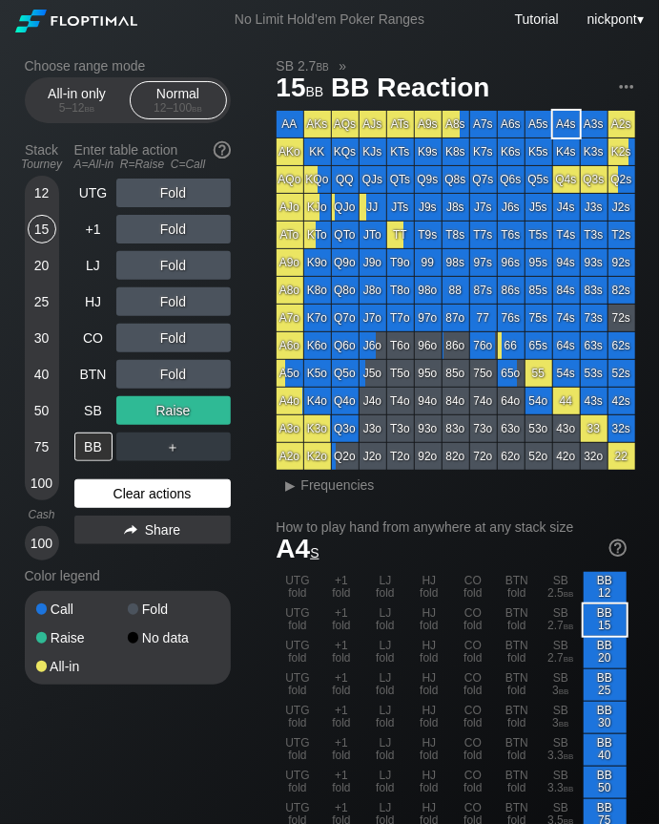
click at [132, 497] on div "Clear actions" at bounding box center [152, 493] width 157 height 29
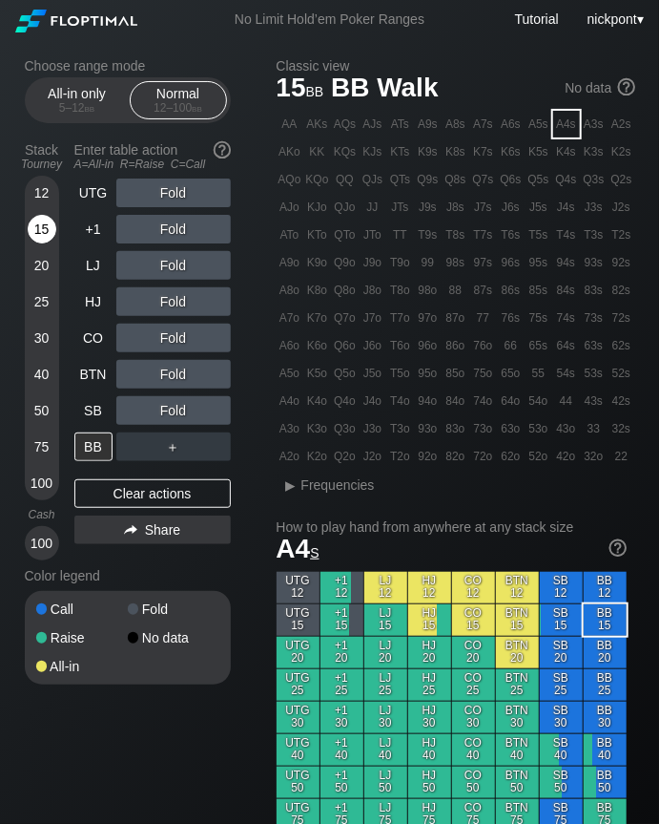
click at [48, 230] on div "15" at bounding box center [42, 229] width 29 height 29
click at [162, 300] on div "R ✕" at bounding box center [173, 301] width 37 height 29
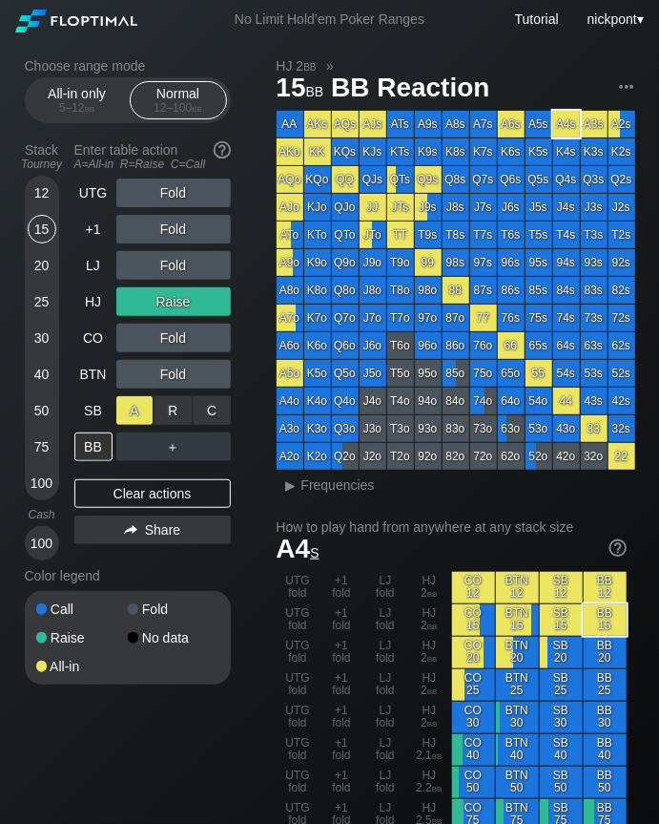
click at [129, 415] on div "A ✕" at bounding box center [134, 410] width 37 height 29
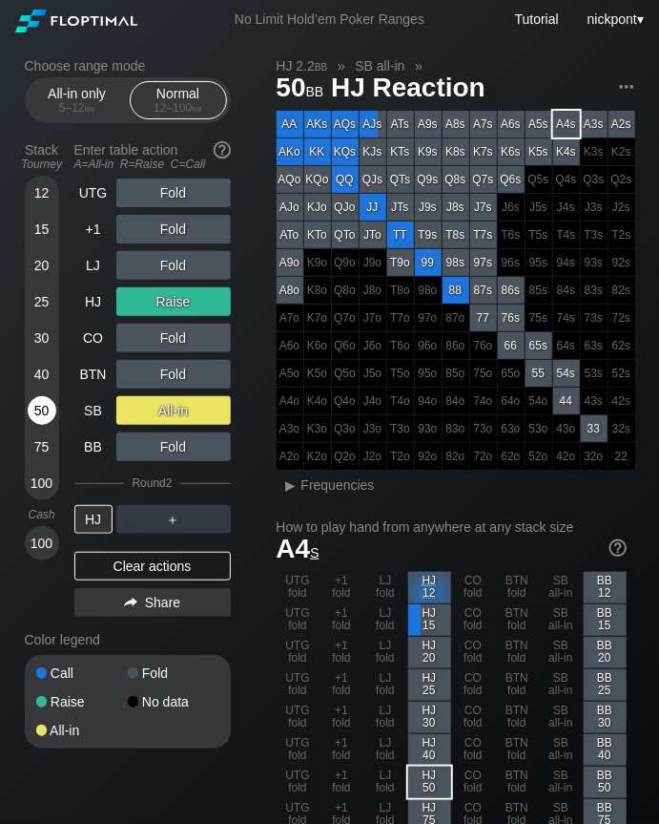
click at [39, 413] on div "50" at bounding box center [42, 410] width 29 height 29
click at [292, 293] on div "A8o" at bounding box center [290, 290] width 27 height 27
click at [298, 493] on div "▸" at bounding box center [291, 484] width 25 height 23
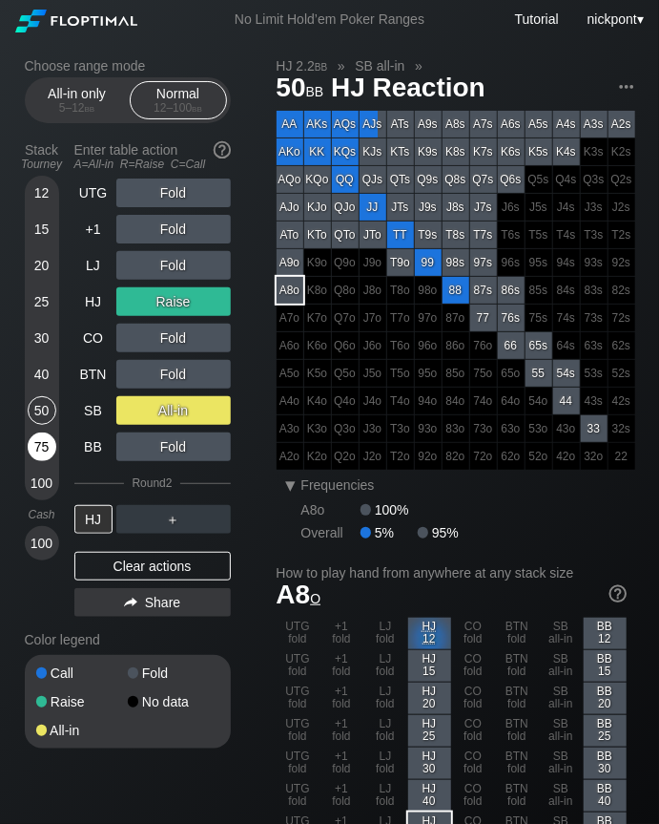
click at [39, 444] on div "75" at bounding box center [42, 446] width 29 height 29
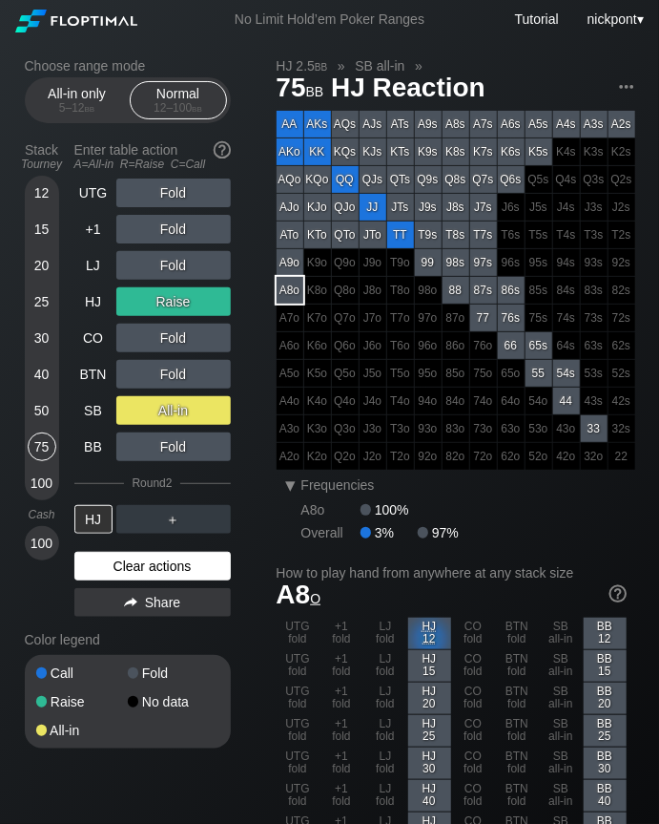
click at [165, 555] on div "Clear actions" at bounding box center [152, 566] width 157 height 29
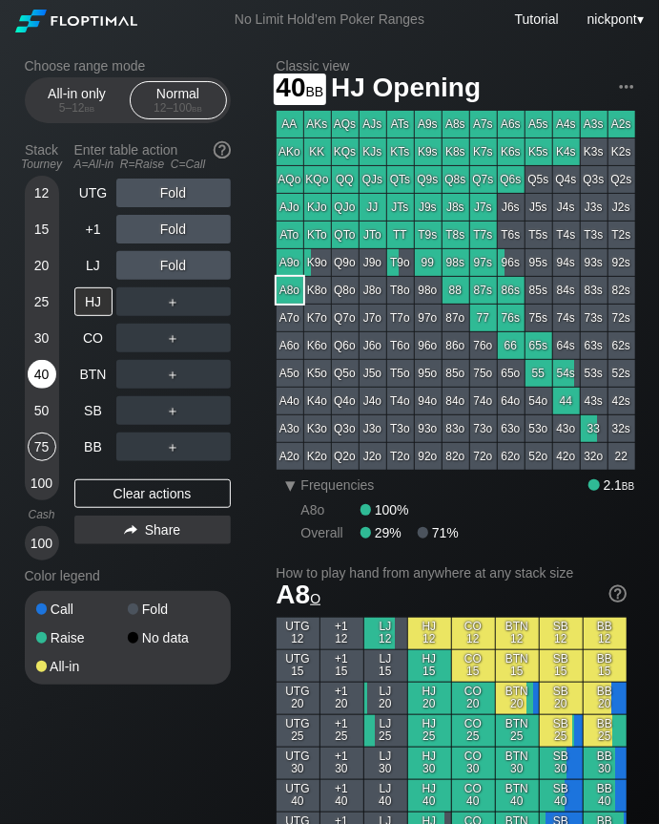
click at [34, 366] on div "40" at bounding box center [42, 374] width 29 height 29
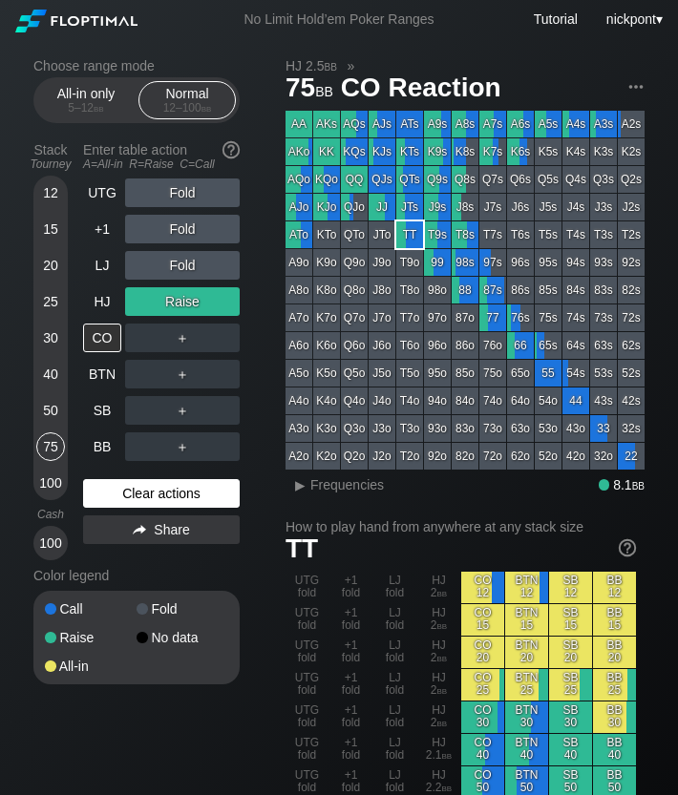
click at [165, 496] on div "Clear actions" at bounding box center [161, 493] width 157 height 29
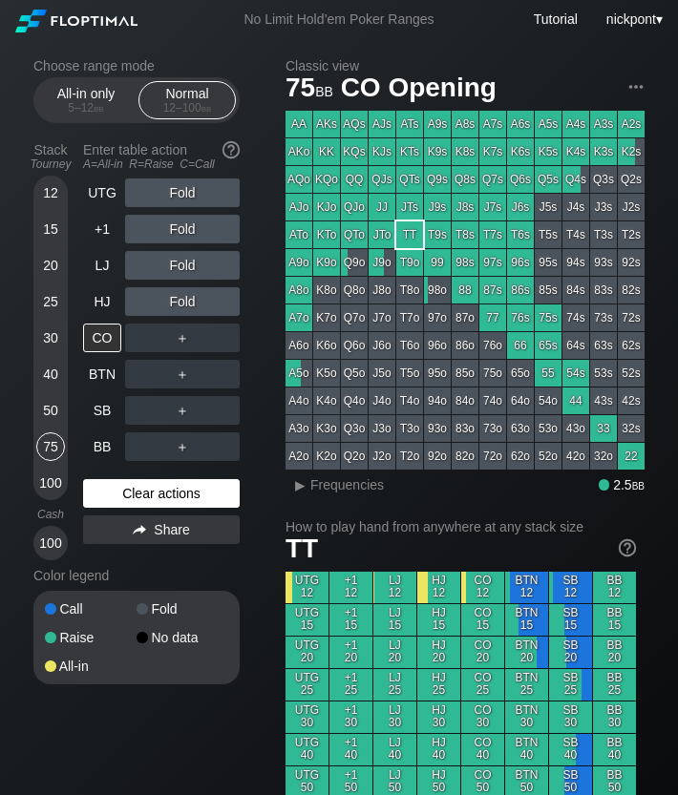
click at [165, 496] on div "Clear actions" at bounding box center [161, 493] width 157 height 29
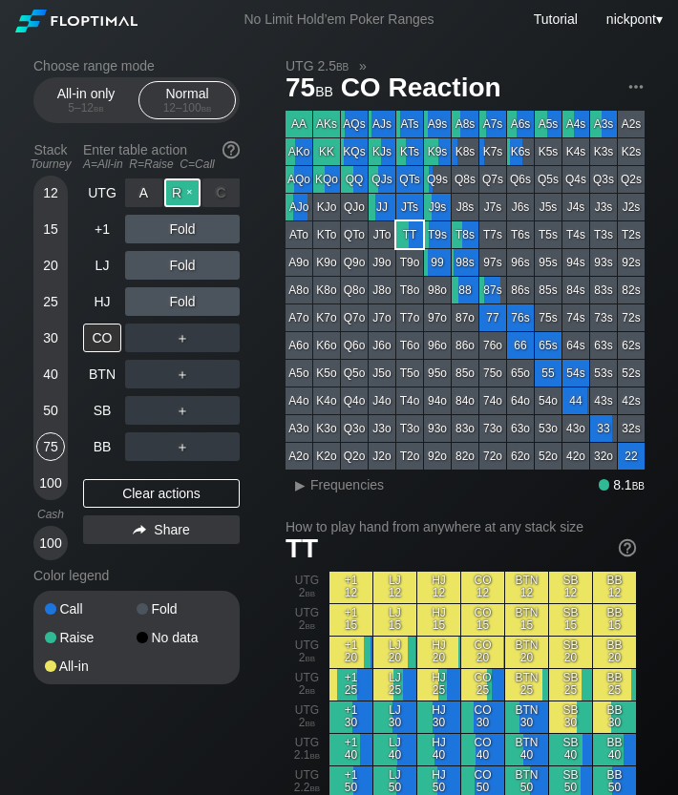
click at [176, 193] on div "R ✕" at bounding box center [182, 192] width 37 height 29
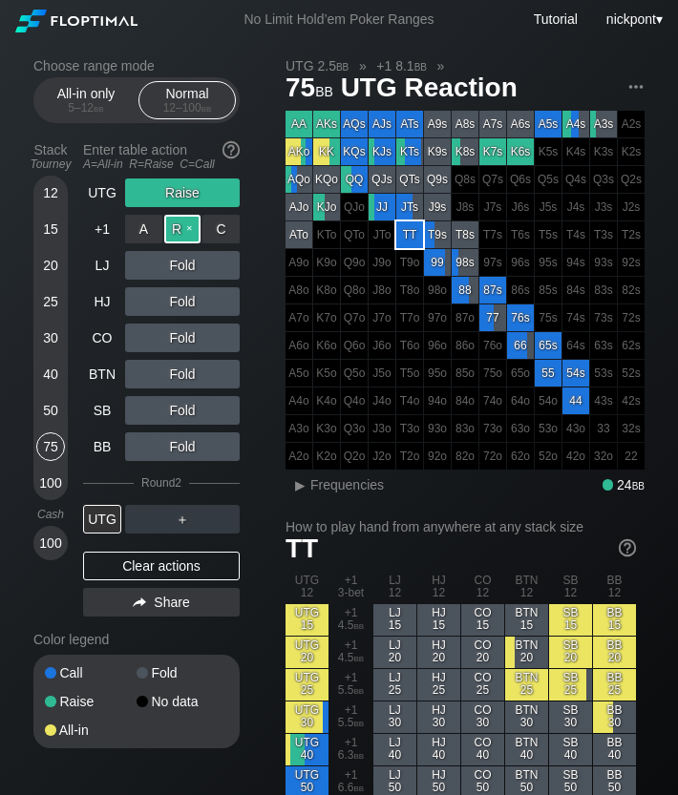
click at [181, 235] on div "R ✕" at bounding box center [182, 229] width 37 height 29
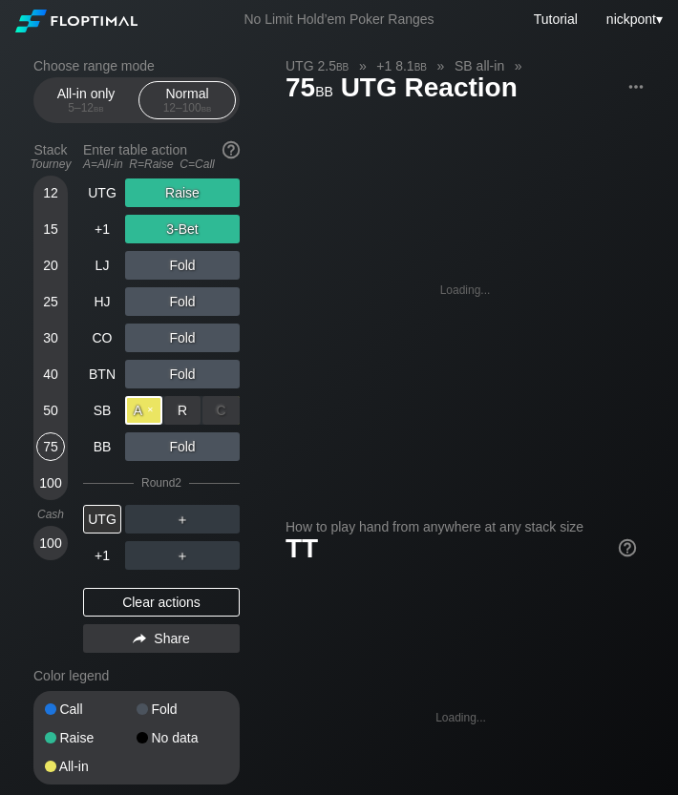
click at [150, 413] on div "A ✕" at bounding box center [143, 410] width 37 height 29
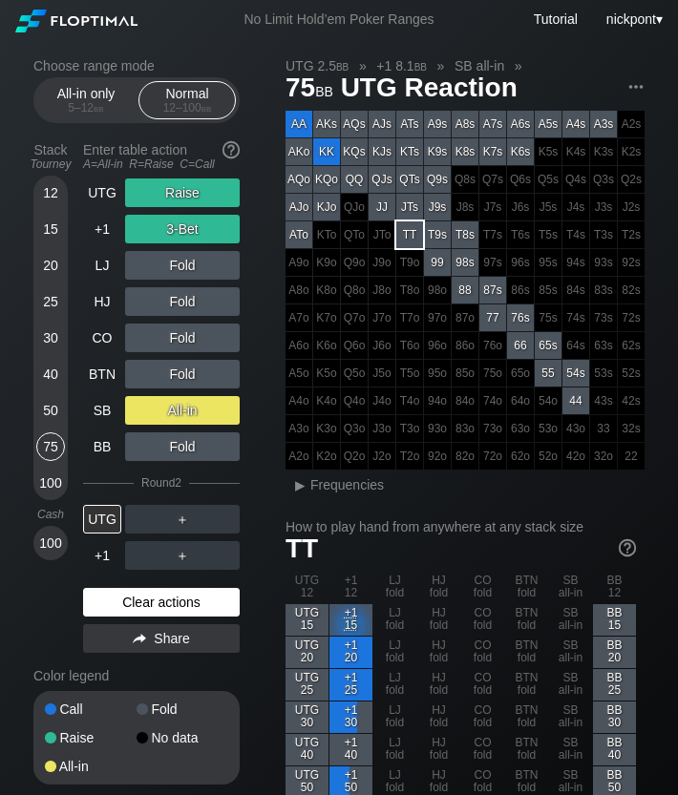
click at [162, 590] on div "Clear actions" at bounding box center [161, 602] width 157 height 29
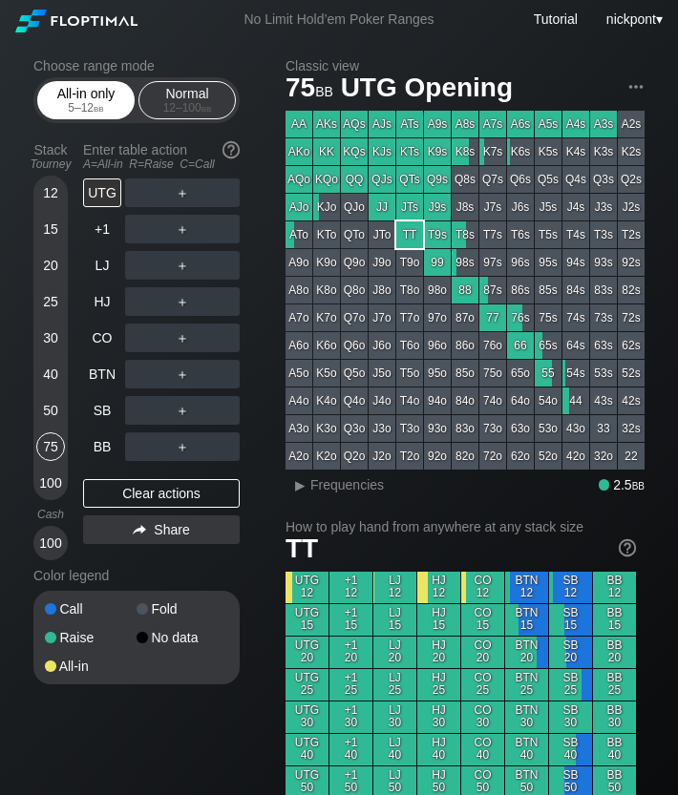
click at [104, 109] on span "bb" at bounding box center [99, 107] width 10 height 13
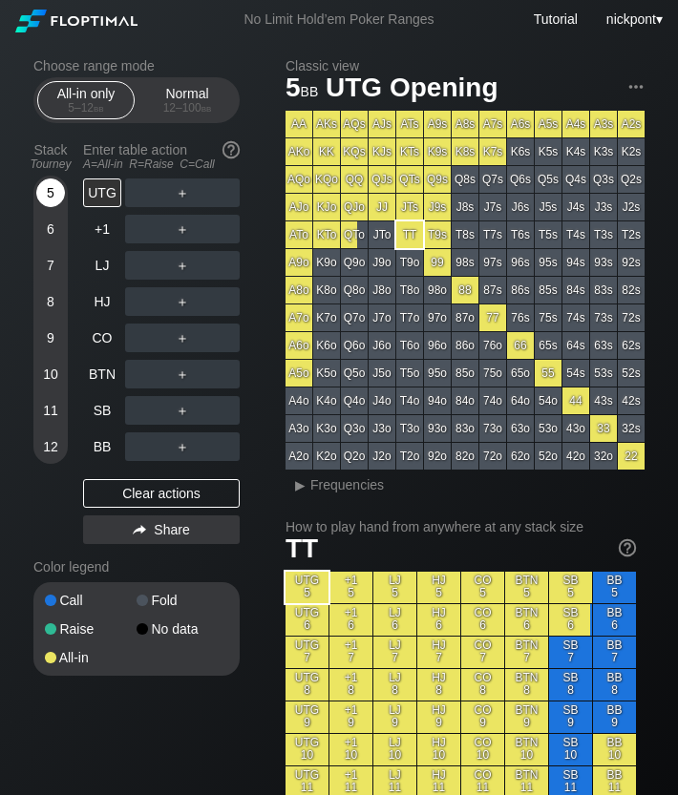
click at [51, 193] on div "5" at bounding box center [50, 192] width 29 height 29
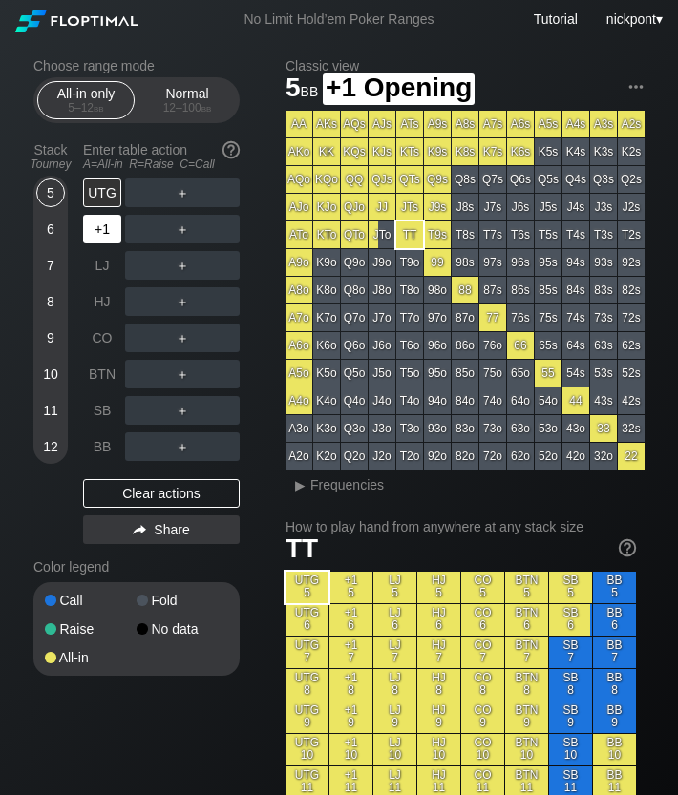
click at [102, 231] on div "+1" at bounding box center [102, 229] width 38 height 29
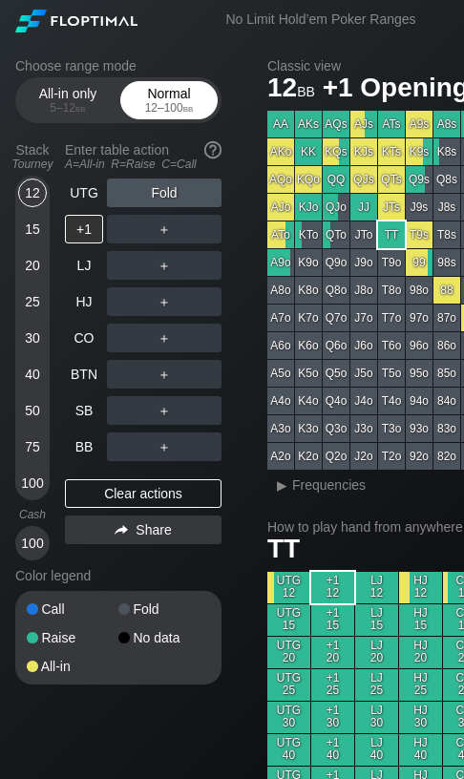
click at [162, 109] on div "12 – 100 bb" at bounding box center [169, 107] width 80 height 13
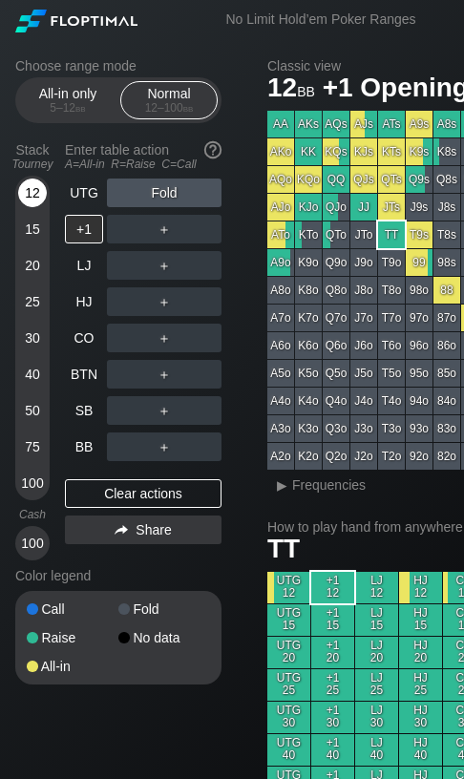
click at [42, 185] on div "12" at bounding box center [32, 192] width 29 height 29
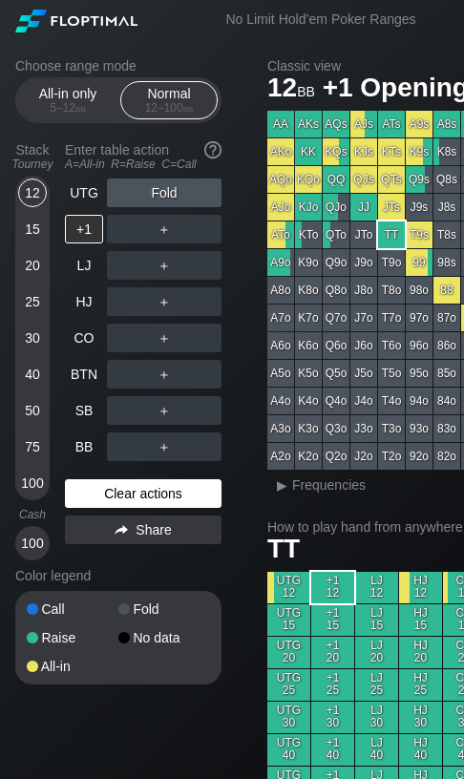
click at [130, 497] on div "Clear actions" at bounding box center [143, 493] width 157 height 29
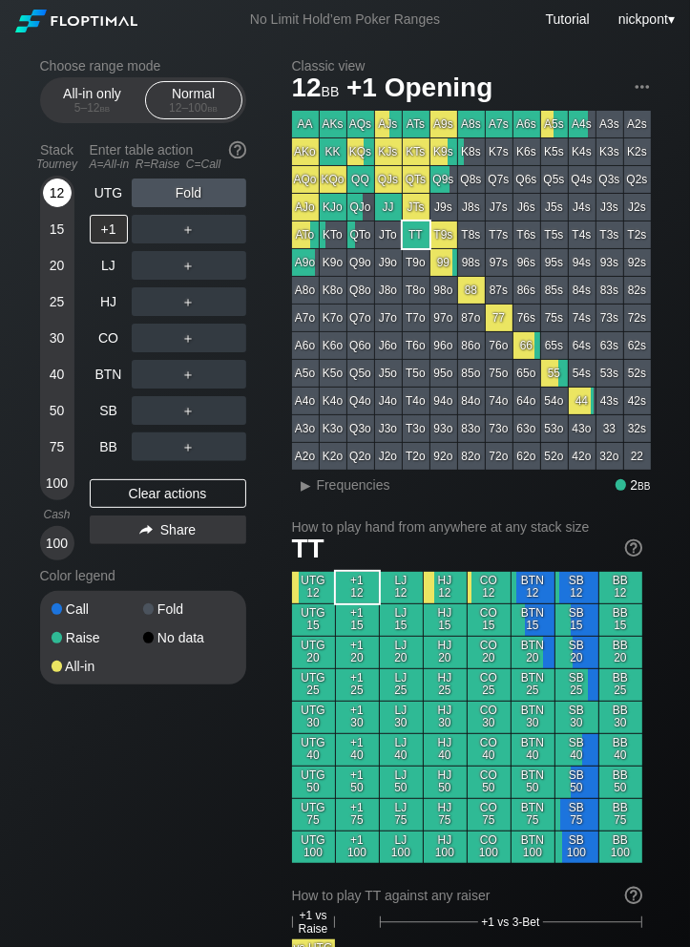
click at [54, 188] on div "12" at bounding box center [57, 192] width 29 height 29
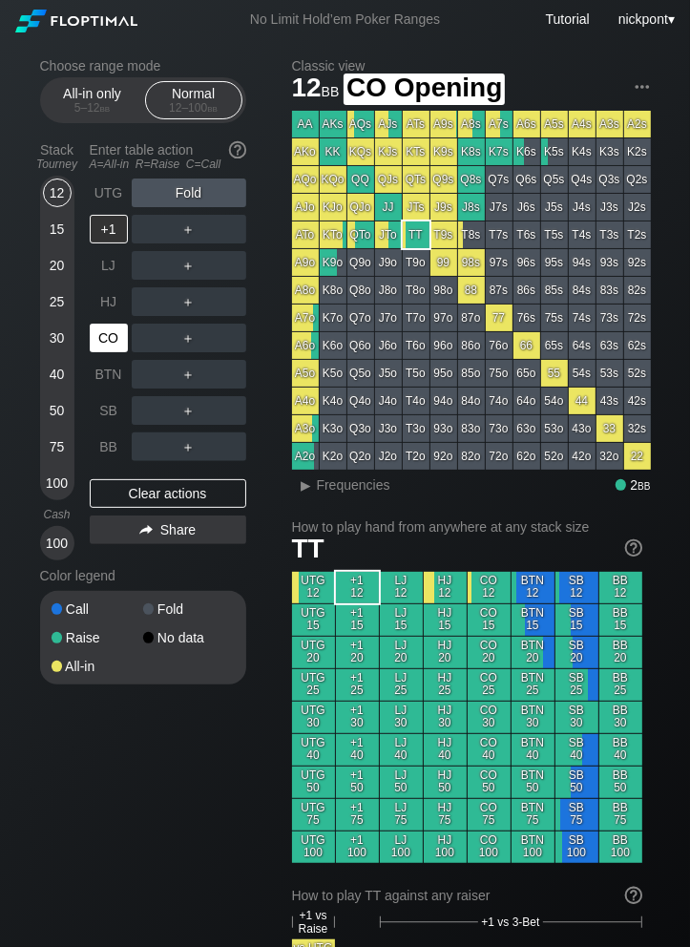
click at [108, 344] on div "CO" at bounding box center [109, 338] width 38 height 29
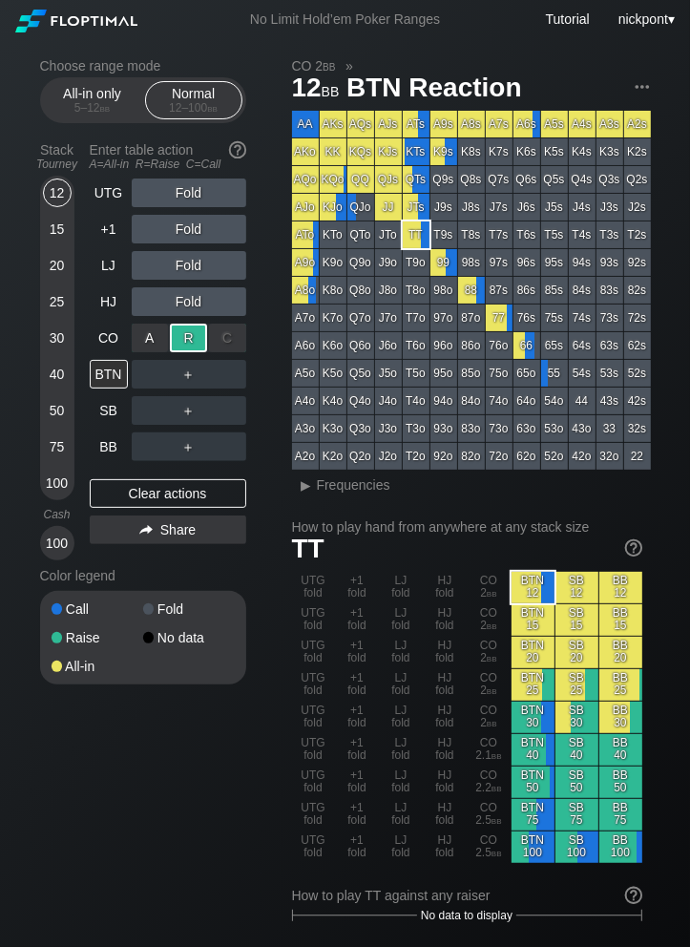
click at [186, 349] on div "R ✕" at bounding box center [188, 338] width 37 height 29
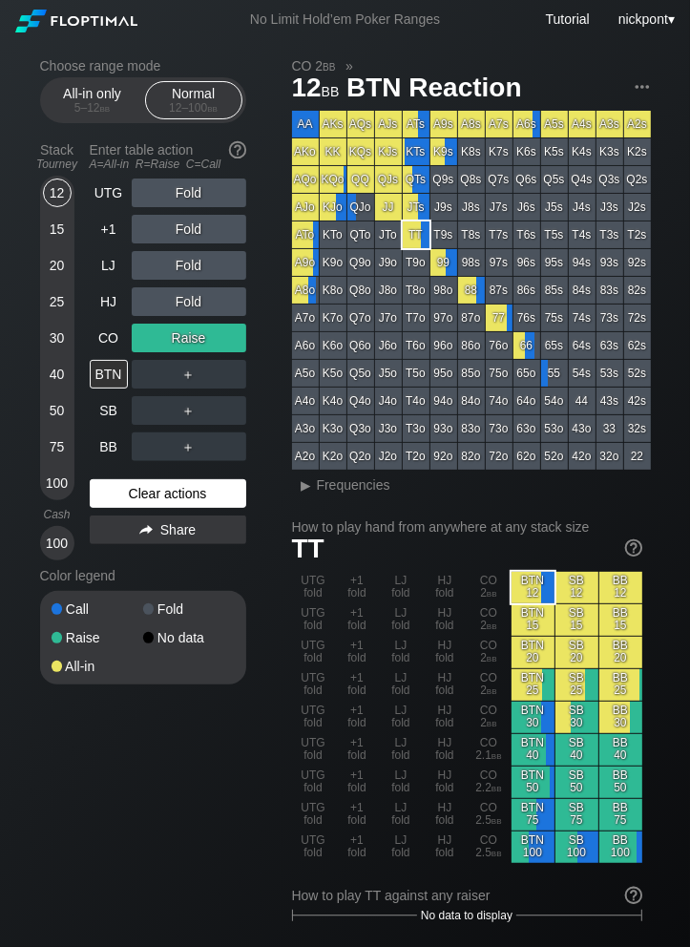
click at [186, 495] on div "Clear actions" at bounding box center [168, 493] width 157 height 29
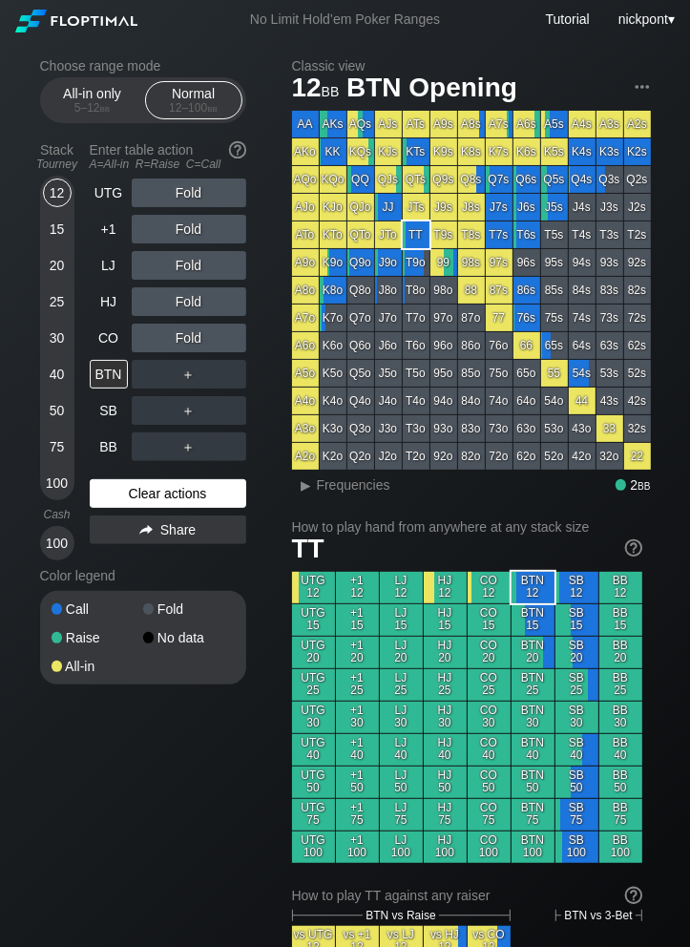
click at [170, 493] on div "Clear actions" at bounding box center [168, 493] width 157 height 29
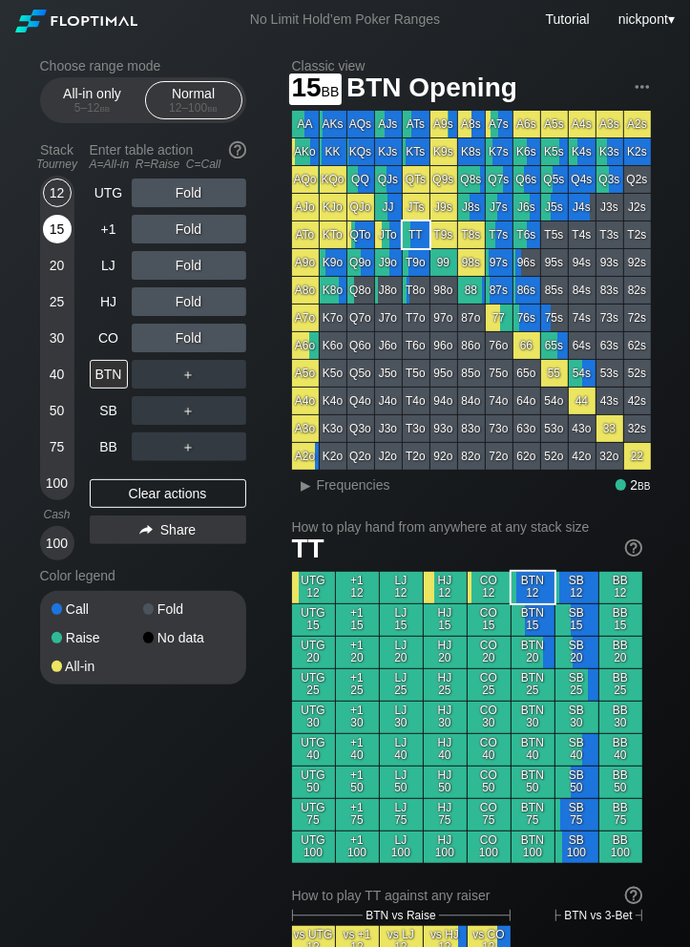
click at [59, 228] on div "15" at bounding box center [57, 229] width 29 height 29
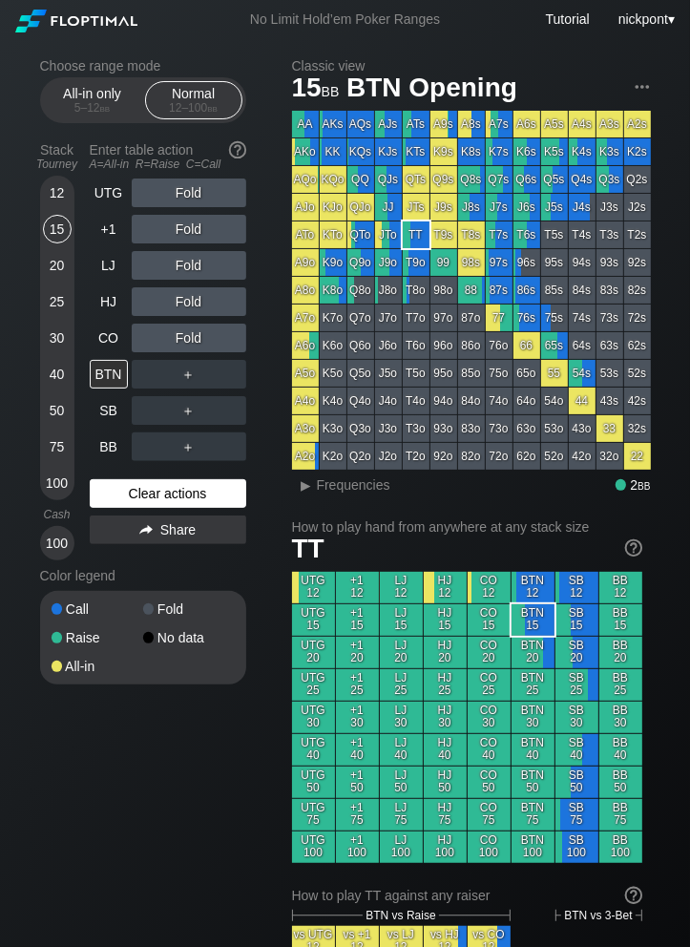
click at [176, 494] on div "Clear actions" at bounding box center [168, 493] width 157 height 29
click at [188, 501] on div "Clear actions" at bounding box center [168, 493] width 157 height 29
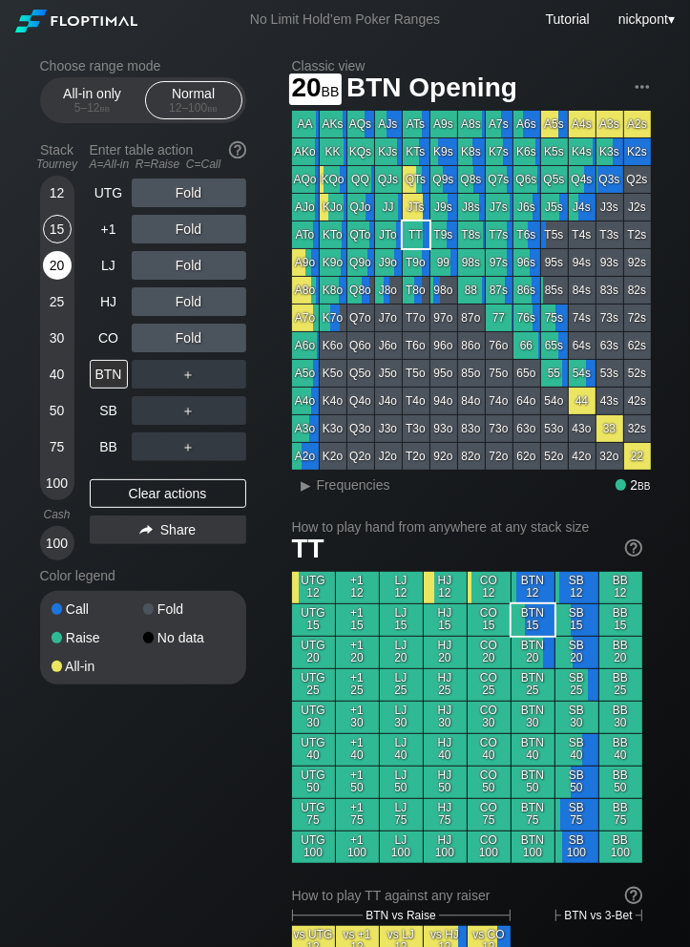
click at [58, 275] on div "20" at bounding box center [57, 265] width 29 height 29
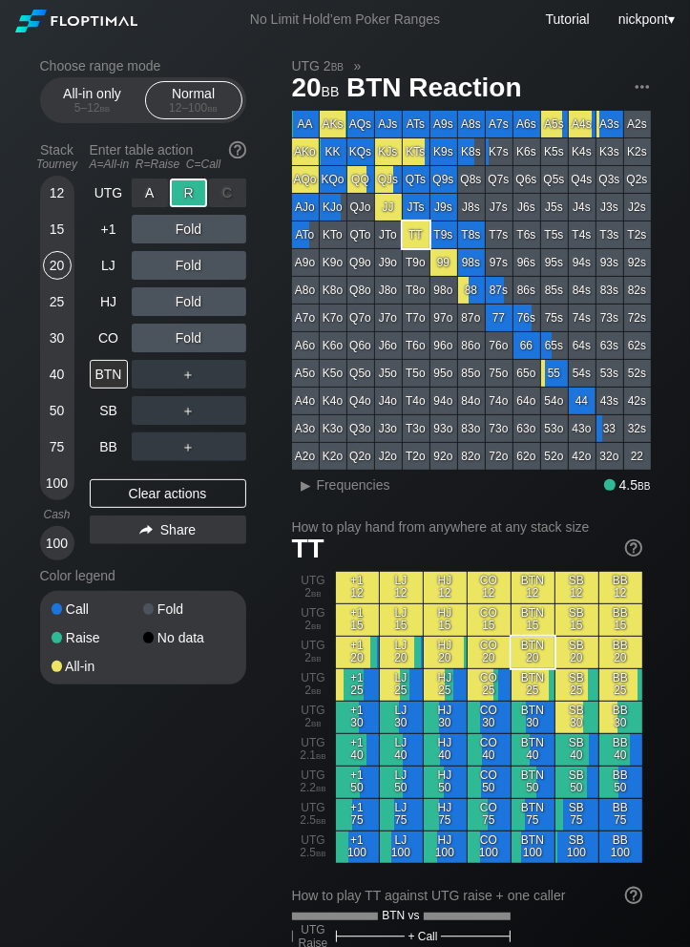
click at [199, 192] on div "R ✕" at bounding box center [188, 192] width 37 height 29
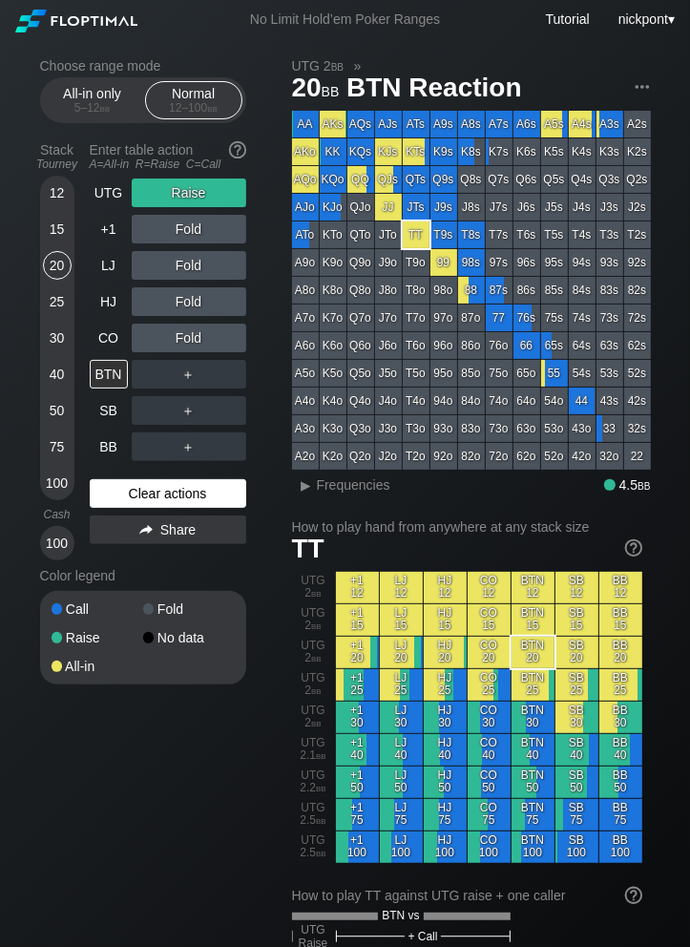
click at [193, 490] on div "Clear actions" at bounding box center [168, 493] width 157 height 29
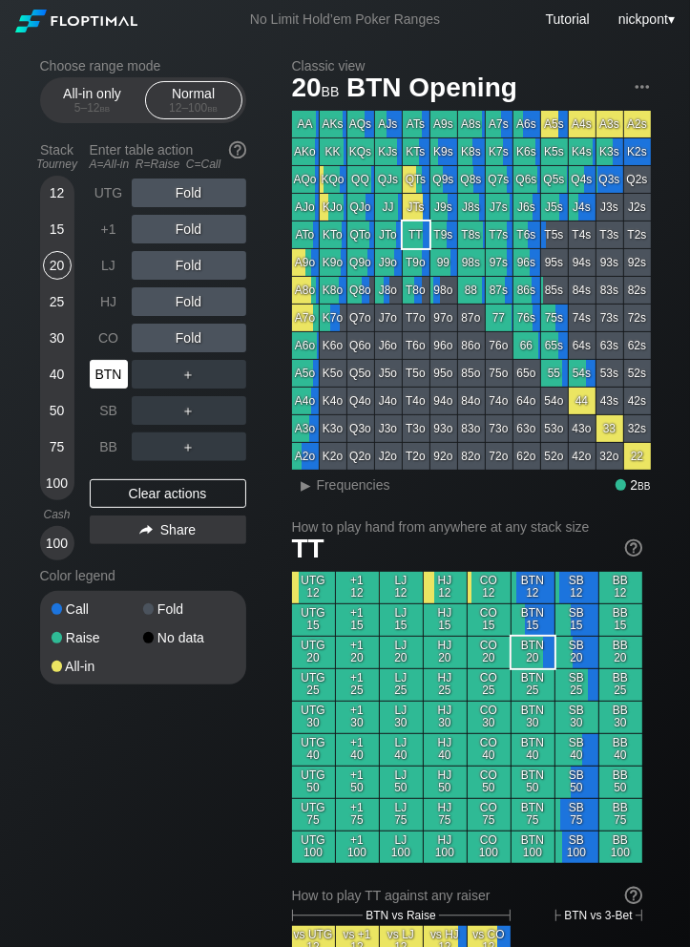
click at [115, 381] on div "BTN" at bounding box center [109, 374] width 38 height 29
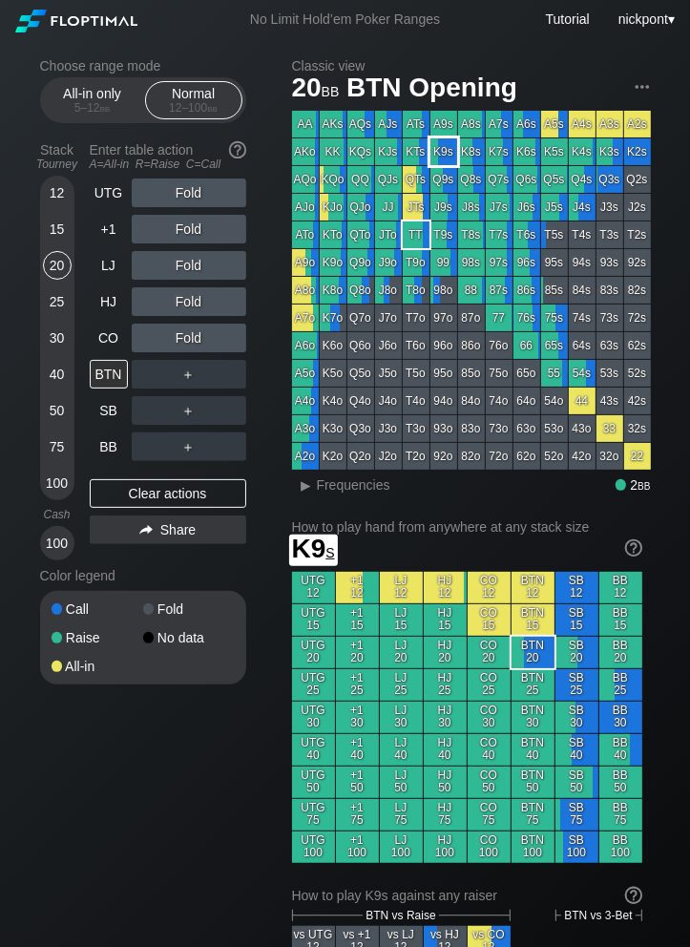
click at [441, 154] on div "K9s" at bounding box center [443, 151] width 27 height 27
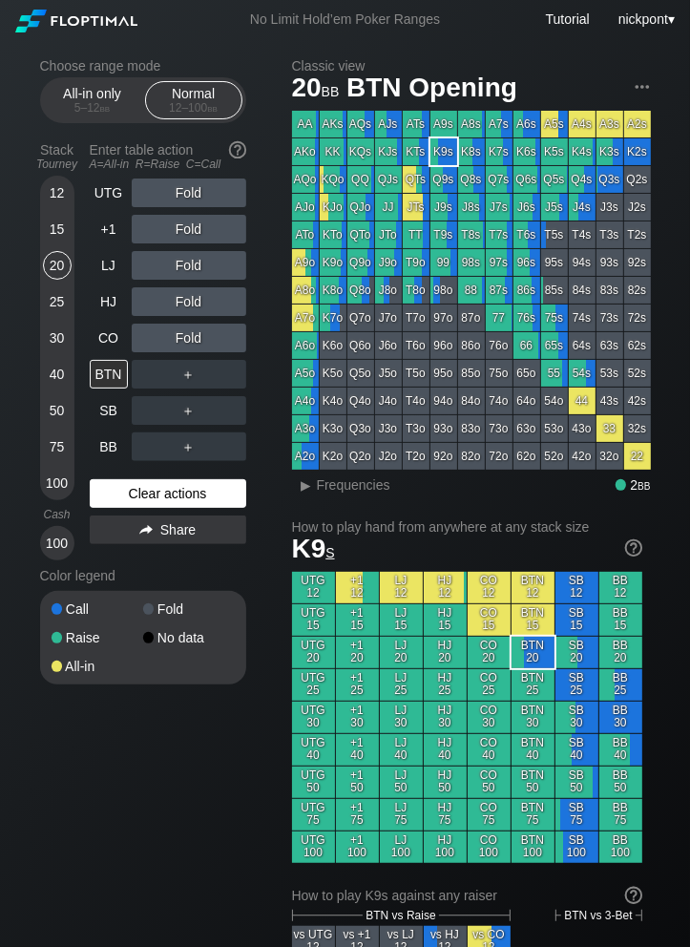
click at [210, 496] on div "Clear actions" at bounding box center [168, 493] width 157 height 29
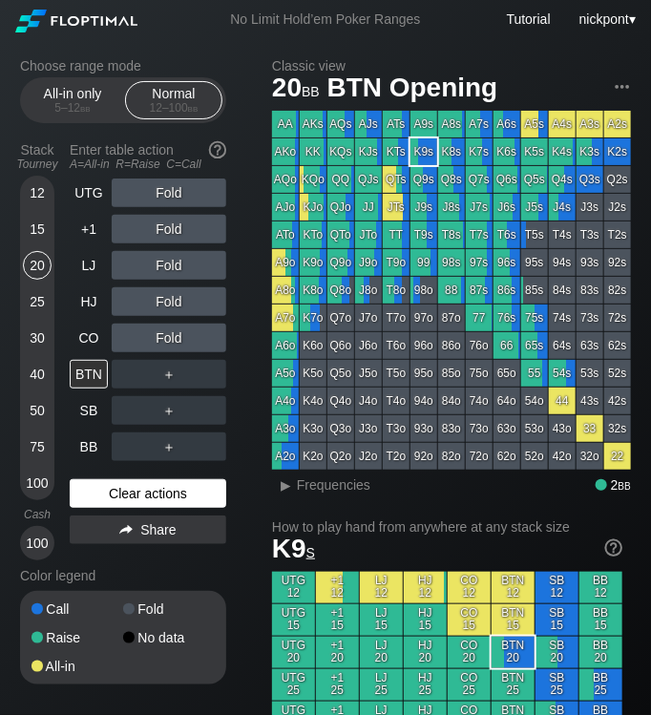
click at [104, 490] on div "Clear actions" at bounding box center [148, 493] width 157 height 29
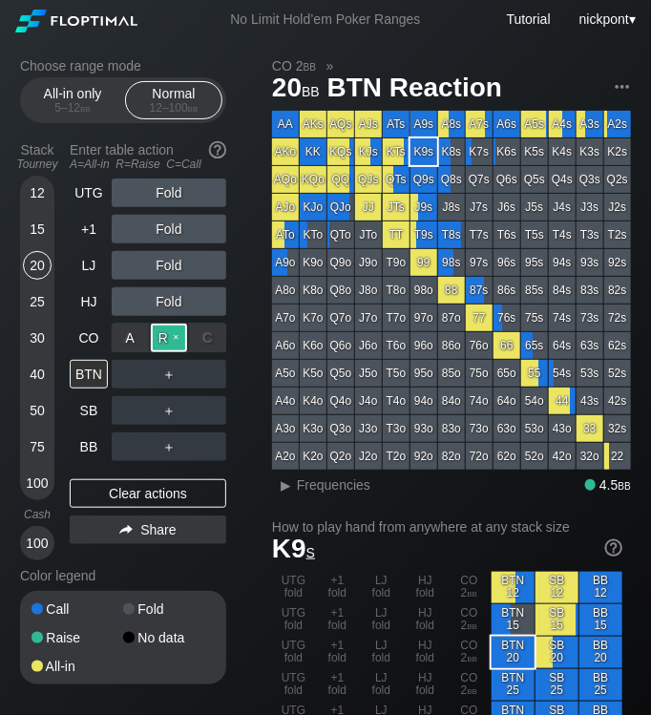
click at [159, 341] on div "R ✕" at bounding box center [169, 338] width 37 height 29
click at [203, 374] on div "C ✕" at bounding box center [207, 374] width 37 height 29
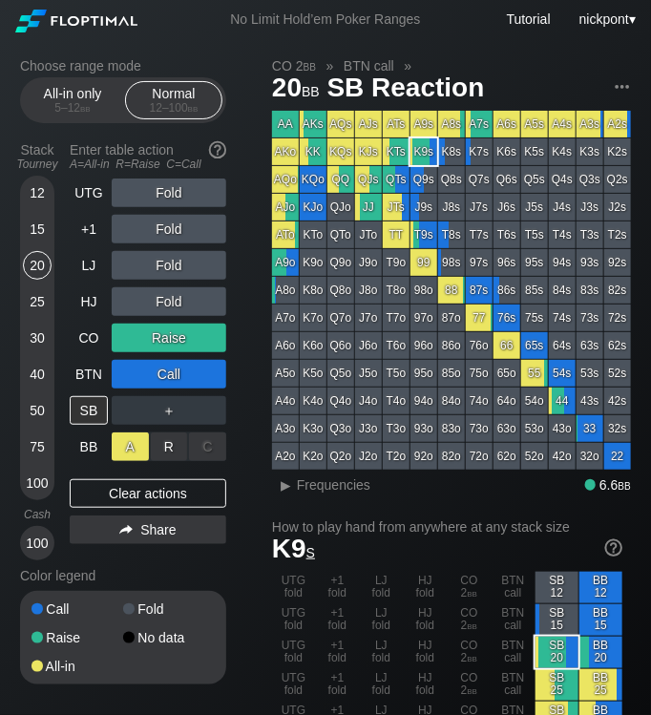
click at [128, 448] on div "A ✕" at bounding box center [130, 446] width 37 height 29
